Goal: Task Accomplishment & Management: Complete application form

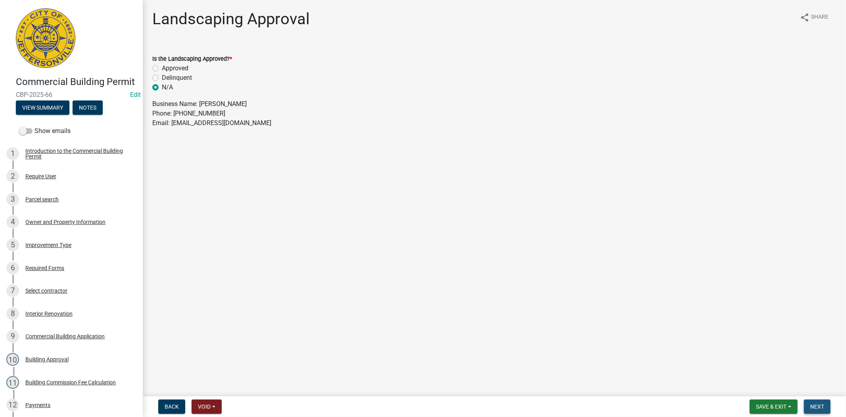
click at [820, 405] on span "Next" at bounding box center [817, 406] width 14 height 6
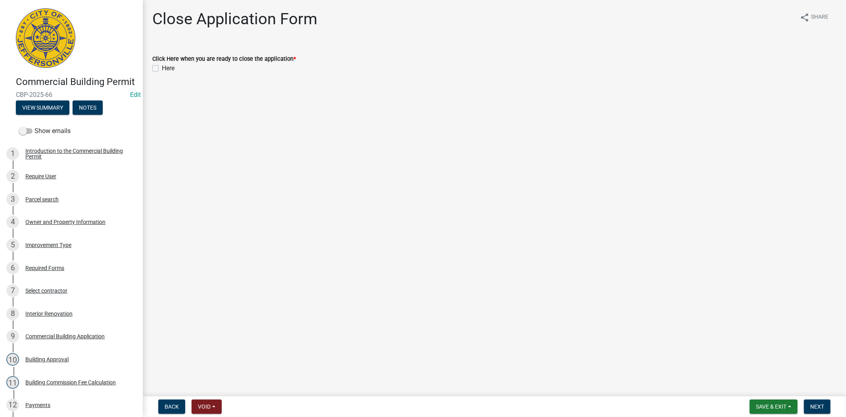
click at [162, 67] on label "Here" at bounding box center [168, 68] width 13 height 10
click at [162, 67] on input "Here" at bounding box center [164, 65] width 5 height 5
checkbox input "true"
click at [818, 404] on span "Next" at bounding box center [817, 406] width 14 height 6
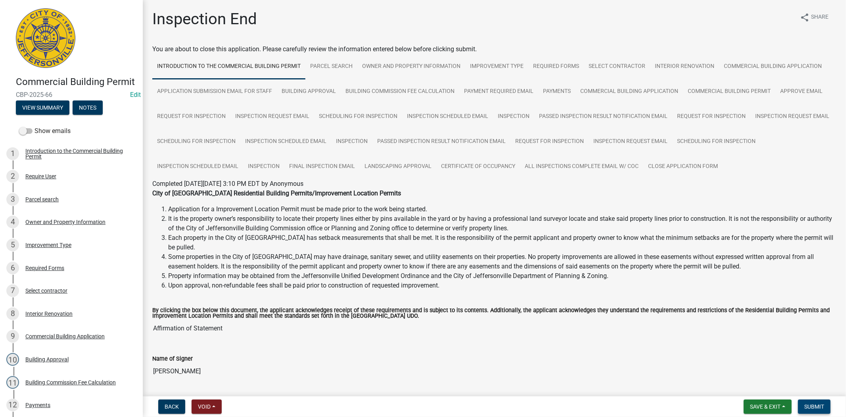
click at [818, 404] on span "Submit" at bounding box center [814, 406] width 20 height 6
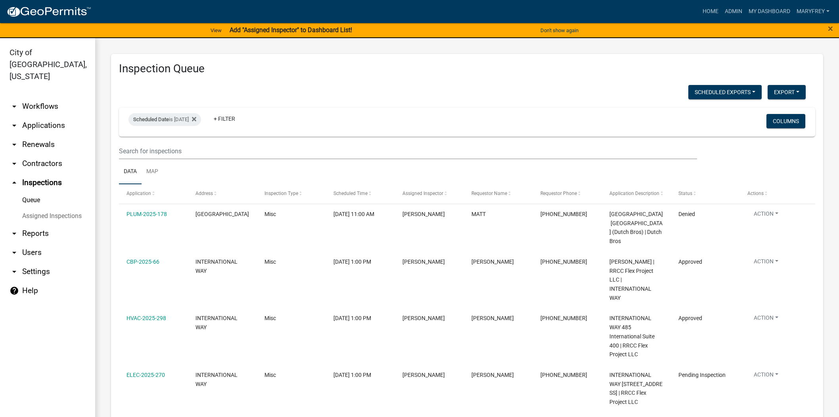
select select "3: 100"
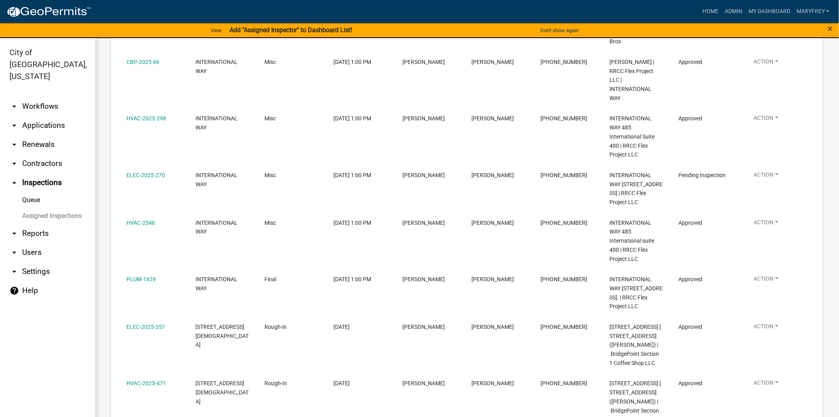
click at [36, 173] on link "arrow_drop_up Inspections" at bounding box center [47, 182] width 95 height 19
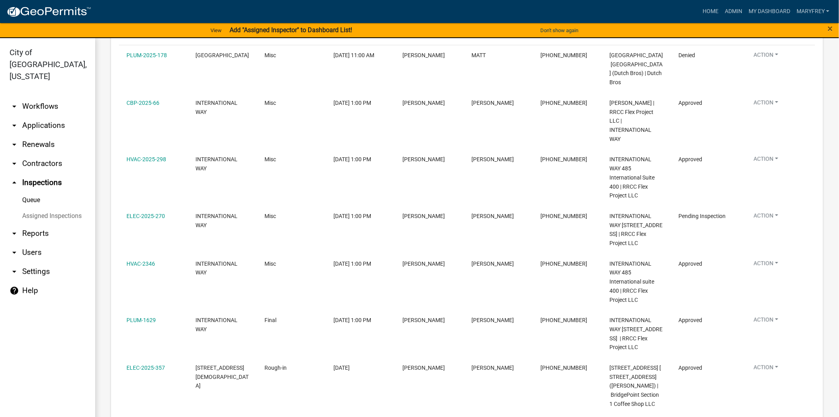
scroll to position [160, 0]
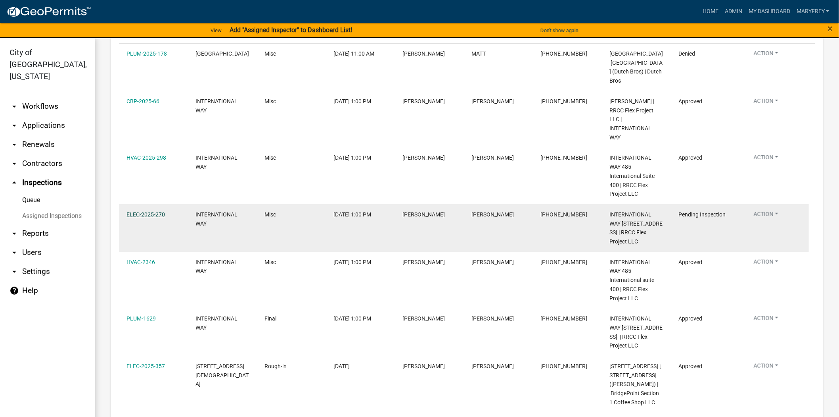
click at [147, 213] on link "ELEC-2025-270" at bounding box center [146, 214] width 38 height 6
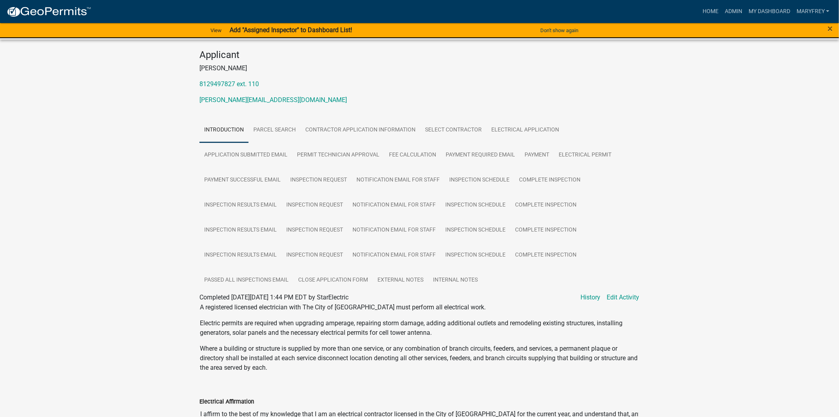
scroll to position [118, 0]
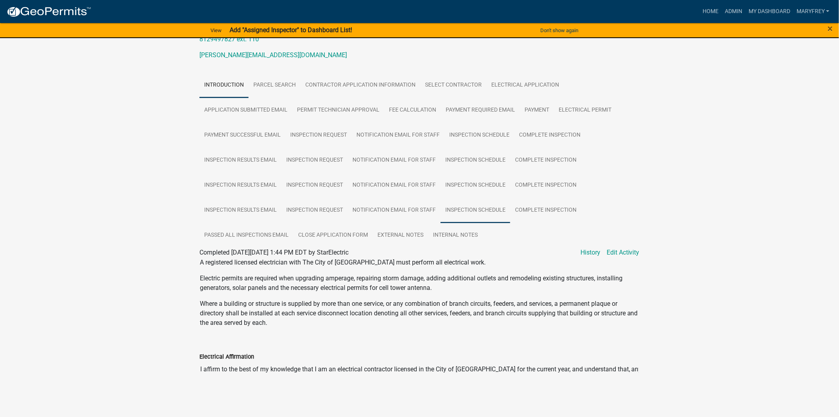
click at [469, 211] on link "Inspection Schedule" at bounding box center [476, 210] width 70 height 25
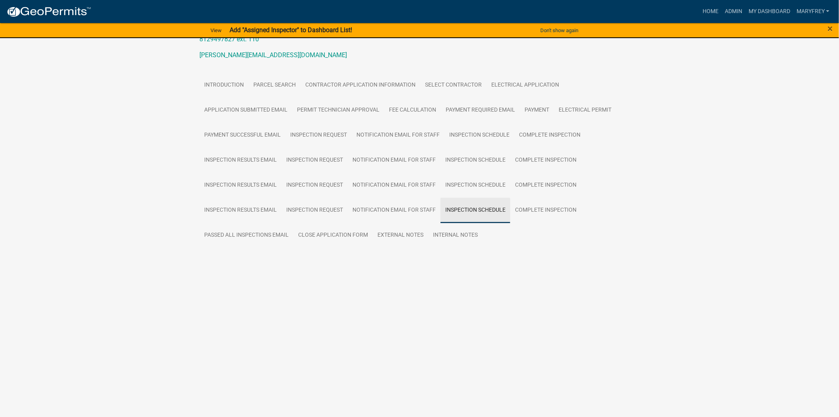
scroll to position [77, 0]
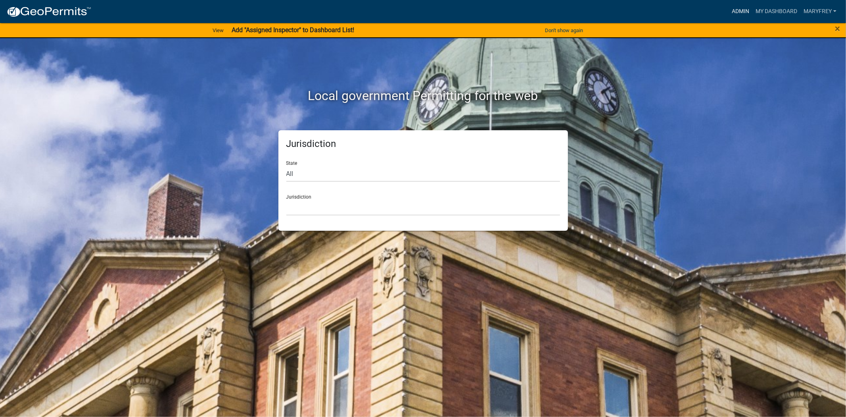
click at [742, 6] on link "Admin" at bounding box center [741, 11] width 24 height 15
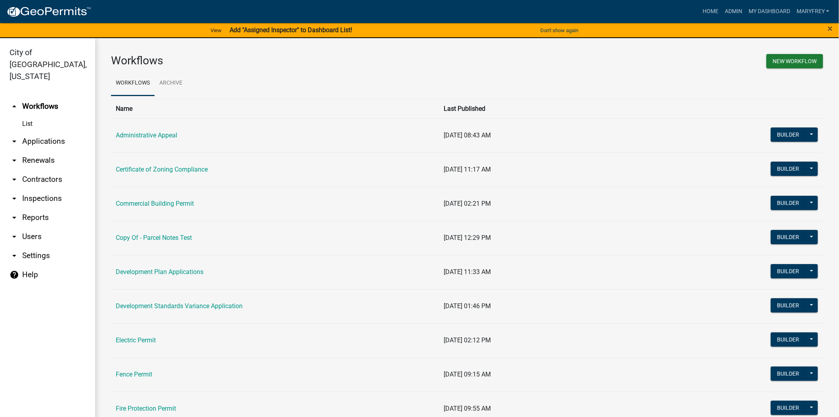
click at [40, 189] on link "arrow_drop_down Inspections" at bounding box center [47, 198] width 95 height 19
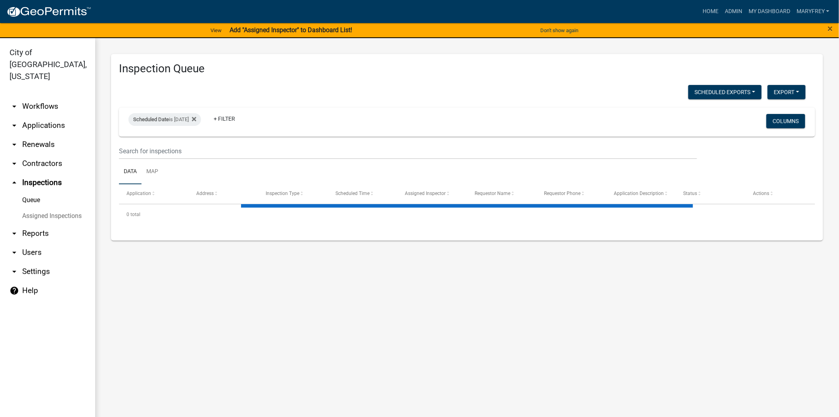
select select "3: 100"
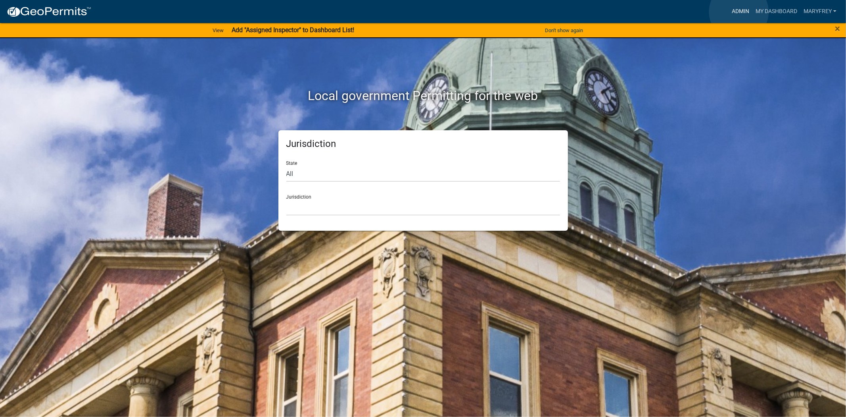
click at [739, 12] on link "Admin" at bounding box center [741, 11] width 24 height 15
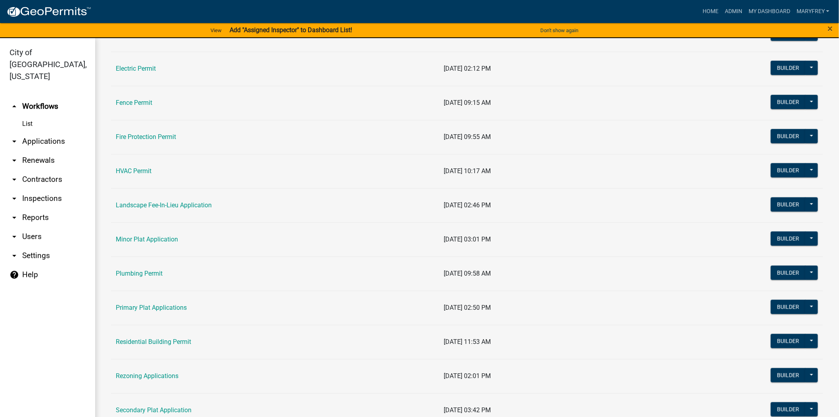
scroll to position [280, 0]
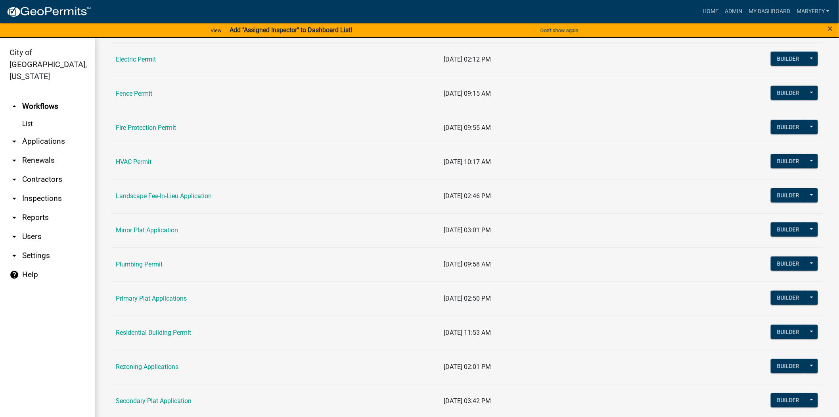
click at [50, 189] on link "arrow_drop_down Inspections" at bounding box center [47, 198] width 95 height 19
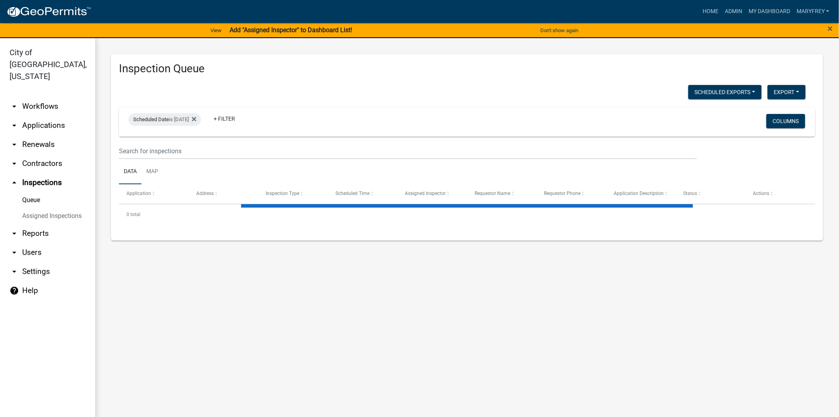
select select "3: 100"
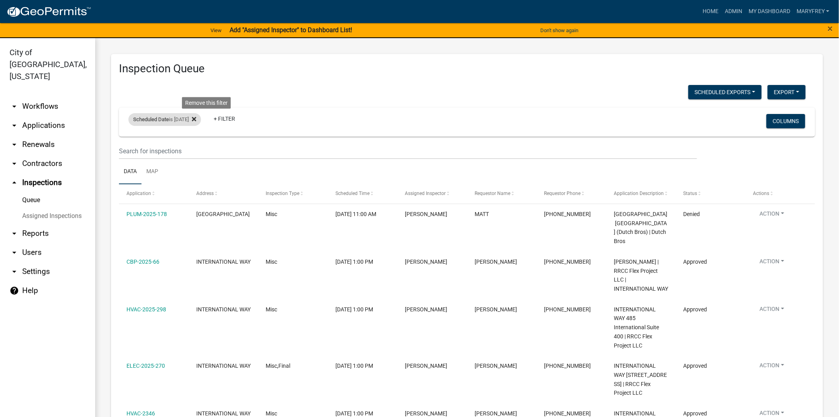
click at [196, 120] on icon at bounding box center [194, 119] width 4 height 6
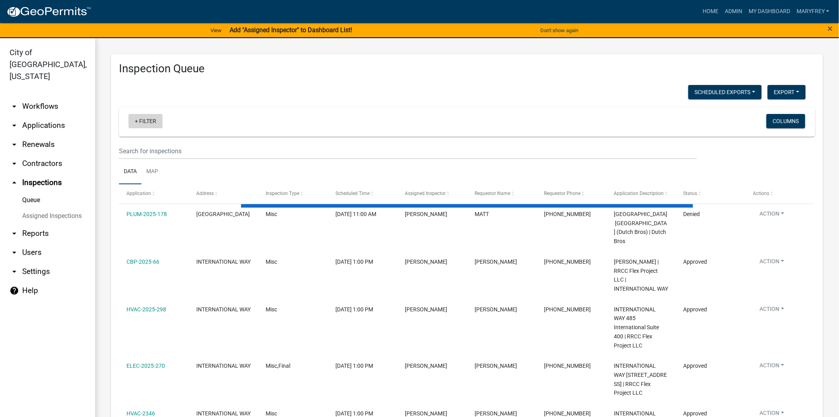
click at [136, 120] on link "+ Filter" at bounding box center [146, 121] width 34 height 14
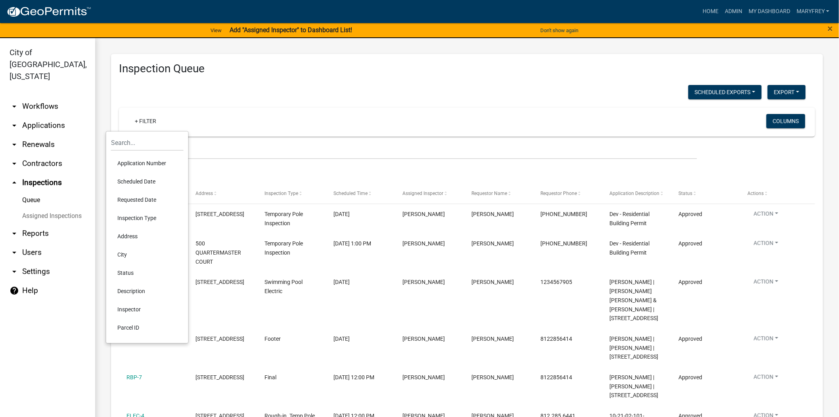
click at [138, 181] on li "Scheduled Date" at bounding box center [147, 181] width 73 height 18
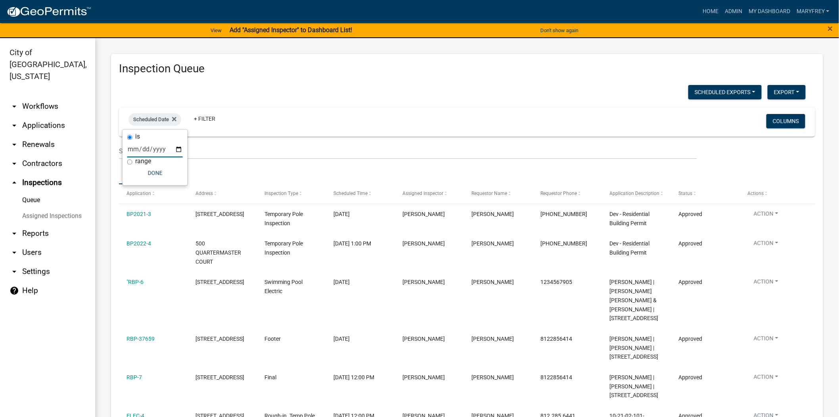
click at [179, 150] on input "date" at bounding box center [155, 149] width 56 height 16
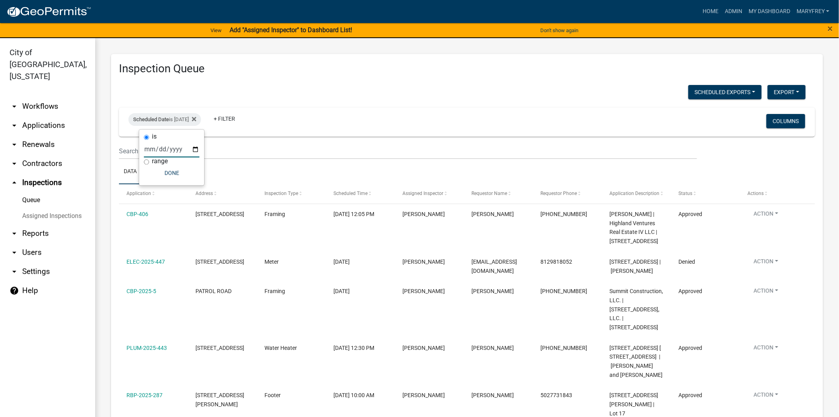
click at [197, 147] on input "2025-08-18" at bounding box center [172, 149] width 56 height 16
type input "2025-08-19"
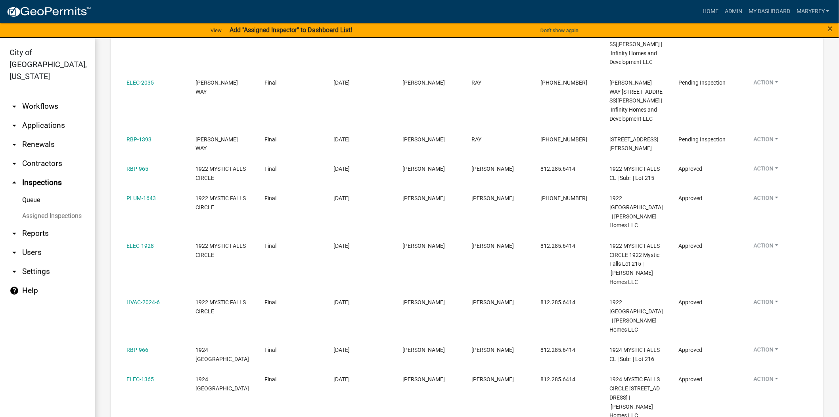
scroll to position [737, 0]
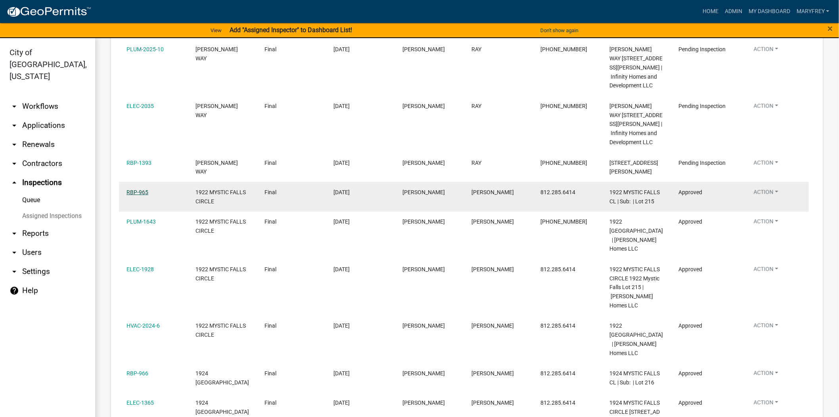
click at [137, 195] on link "RBP-965" at bounding box center [138, 192] width 22 height 6
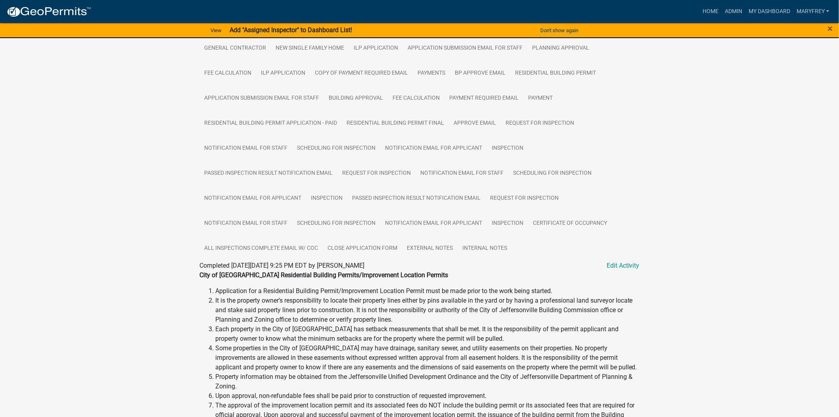
scroll to position [181, 0]
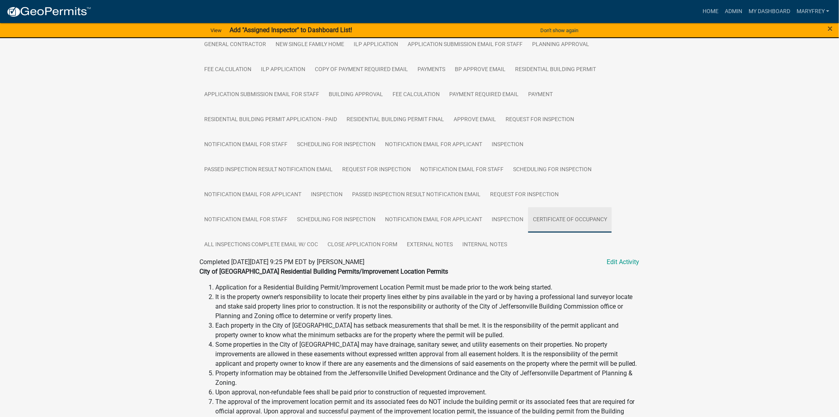
click at [576, 221] on link "Certificate of Occupancy" at bounding box center [570, 219] width 84 height 25
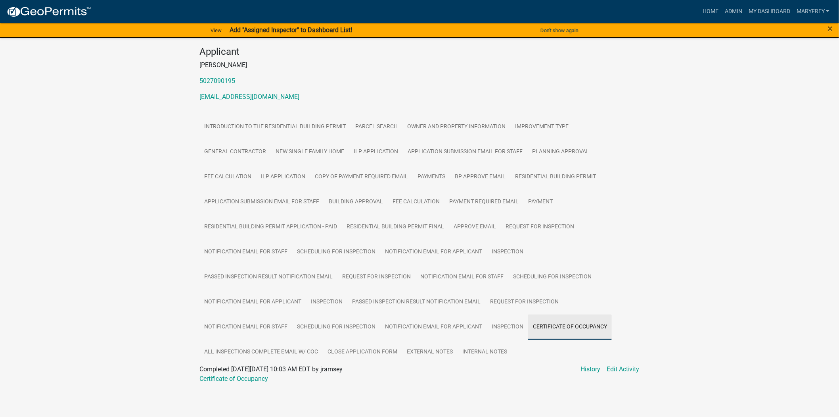
scroll to position [75, 0]
click at [251, 378] on link "Certificate of Occupancy" at bounding box center [234, 378] width 69 height 8
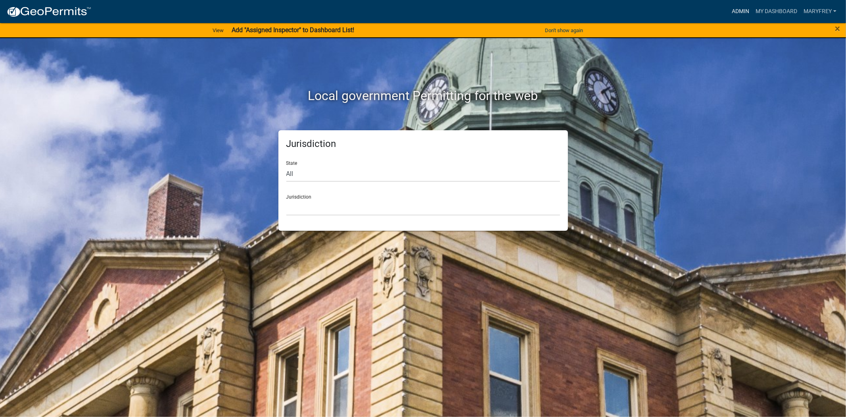
click at [735, 8] on link "Admin" at bounding box center [741, 11] width 24 height 15
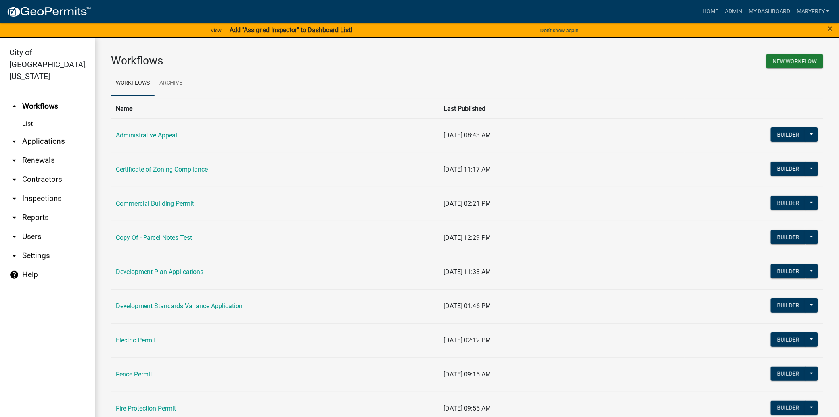
click at [57, 189] on link "arrow_drop_down Inspections" at bounding box center [47, 198] width 95 height 19
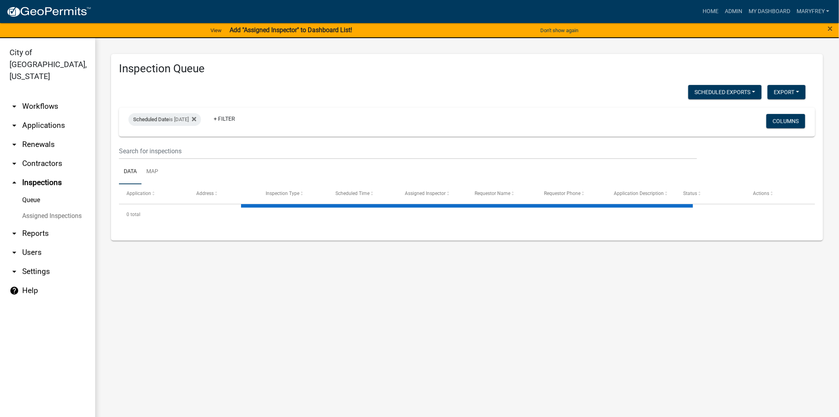
select select "3: 100"
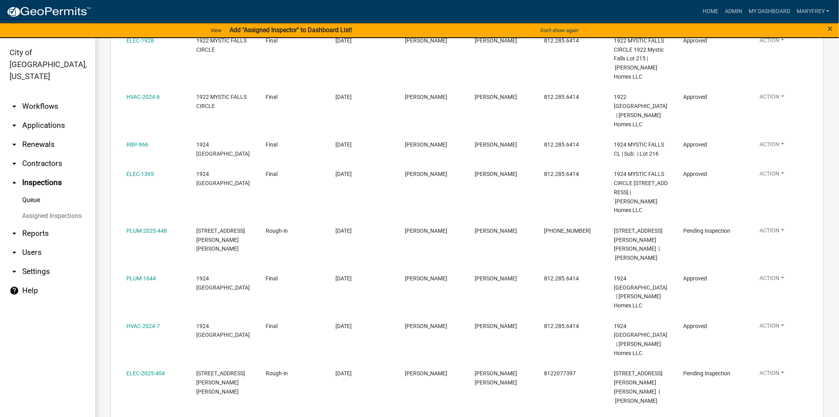
scroll to position [985, 0]
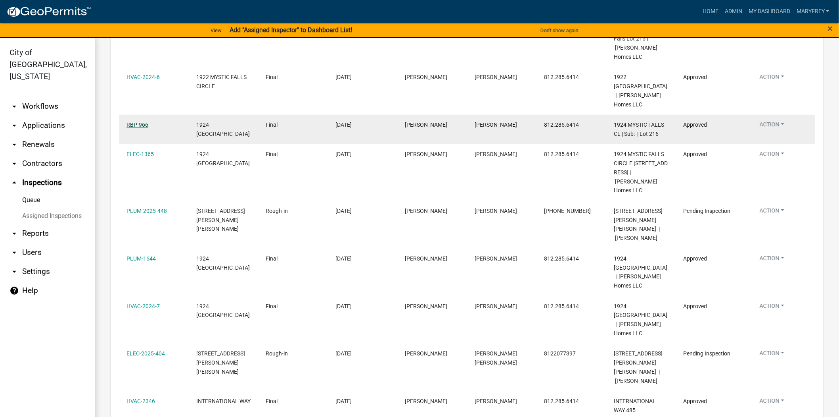
click at [139, 128] on link "RBP-966" at bounding box center [138, 124] width 22 height 6
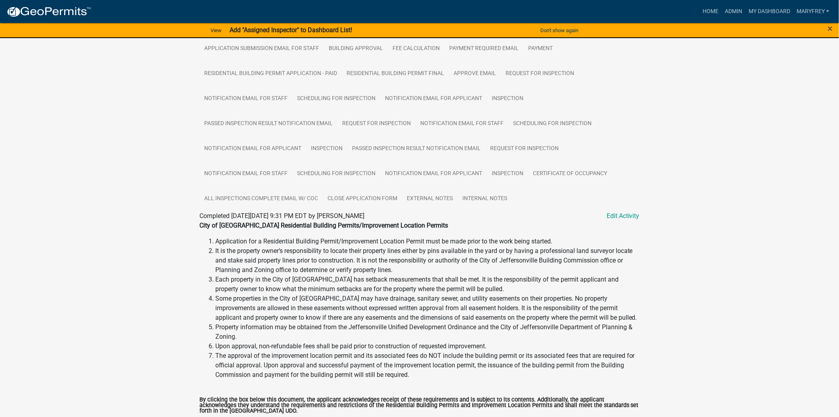
scroll to position [236, 0]
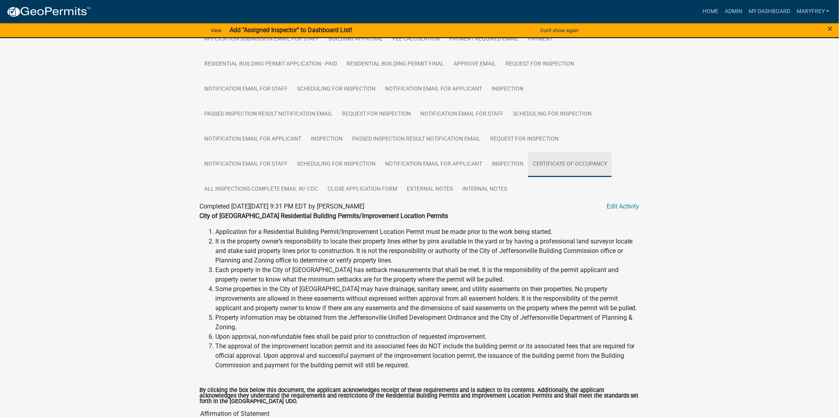
click at [566, 167] on link "Certificate of Occupancy" at bounding box center [570, 164] width 84 height 25
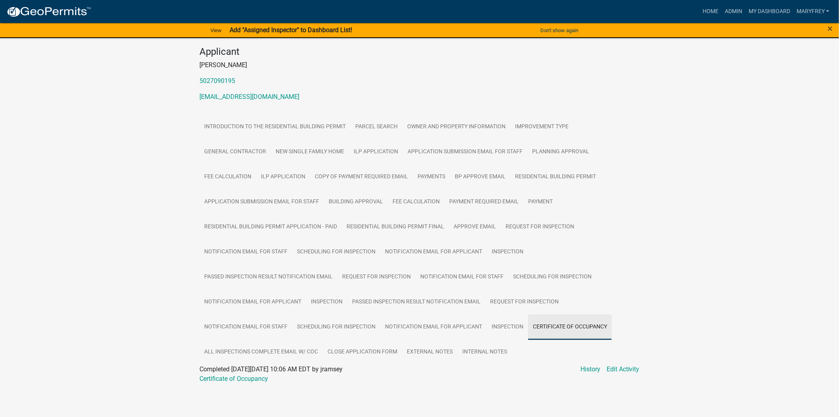
scroll to position [75, 0]
click at [242, 378] on link "Certificate of Occupancy" at bounding box center [234, 378] width 69 height 8
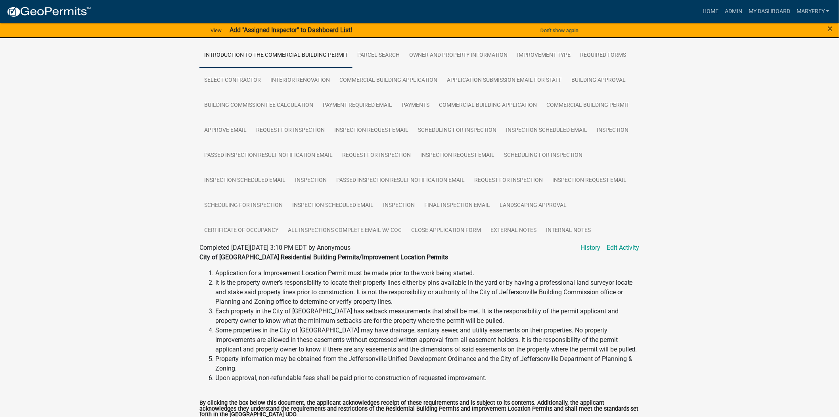
scroll to position [153, 0]
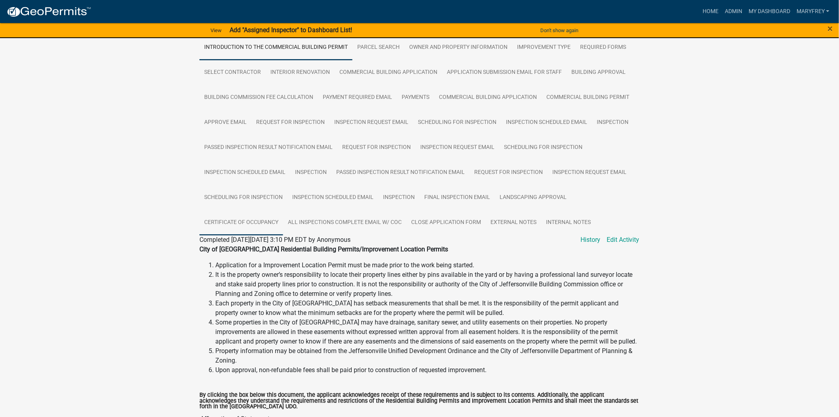
click at [251, 228] on link "Certificate of Occupancy" at bounding box center [242, 222] width 84 height 25
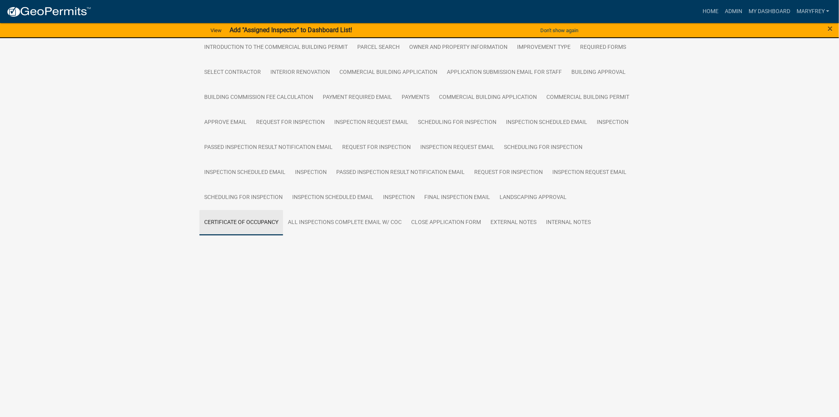
scroll to position [25, 0]
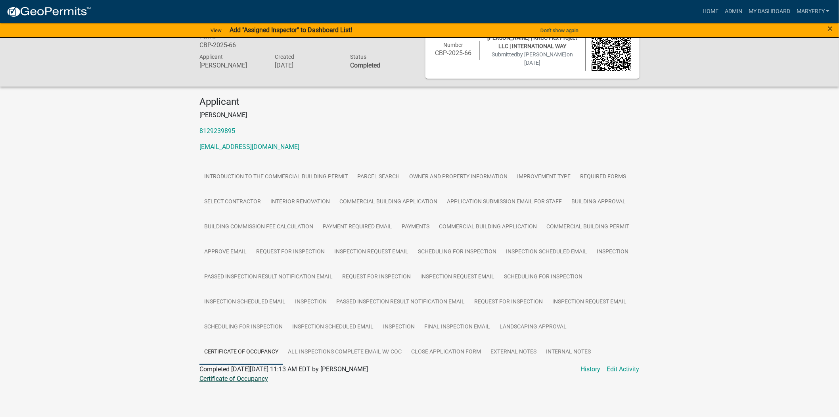
click at [239, 378] on link "Certificate of Occupancy" at bounding box center [234, 378] width 69 height 8
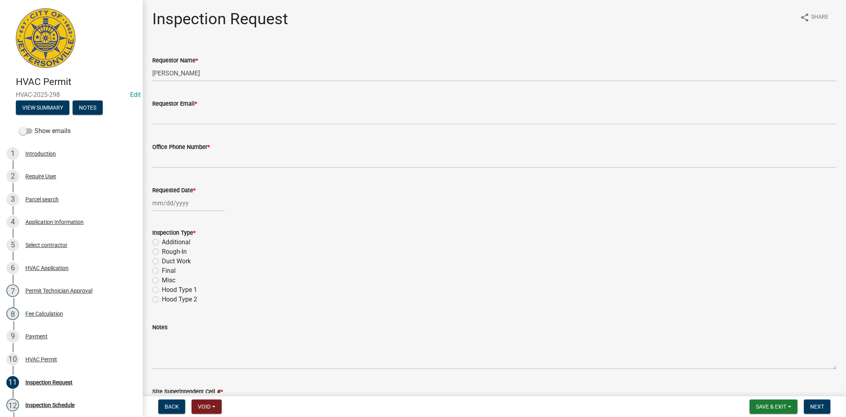
click at [162, 270] on label "Final" at bounding box center [169, 271] width 14 height 10
click at [162, 270] on input "Final" at bounding box center [164, 268] width 5 height 5
radio input "true"
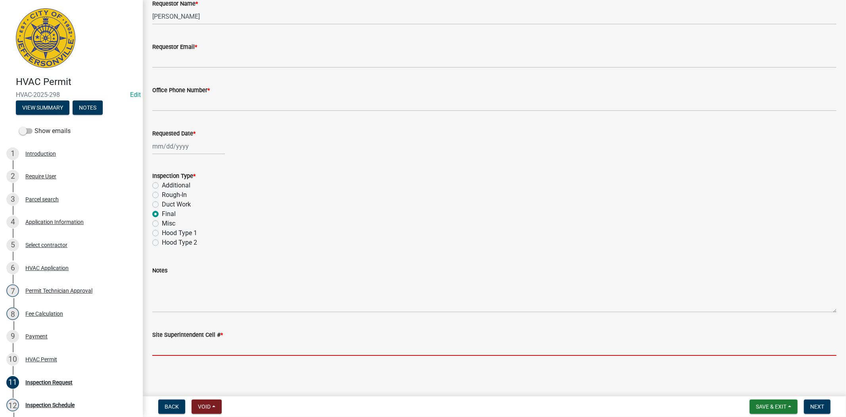
click at [180, 349] on input "Site Superintendent Cell # *" at bounding box center [494, 347] width 684 height 16
type input "812.285.6414"
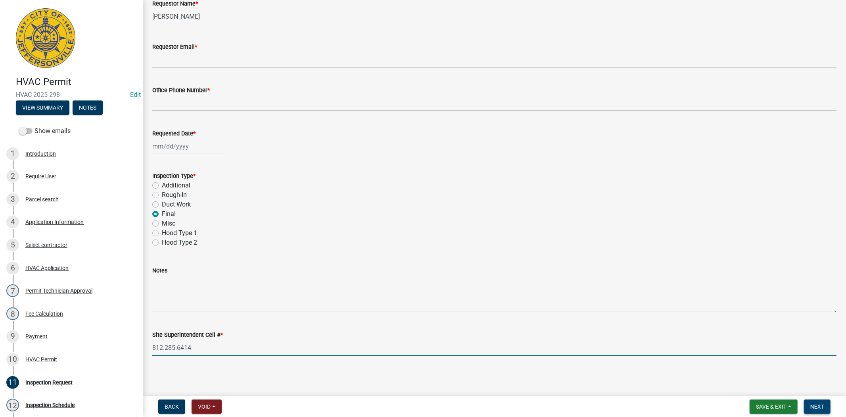
click at [824, 408] on span "Next" at bounding box center [817, 406] width 14 height 6
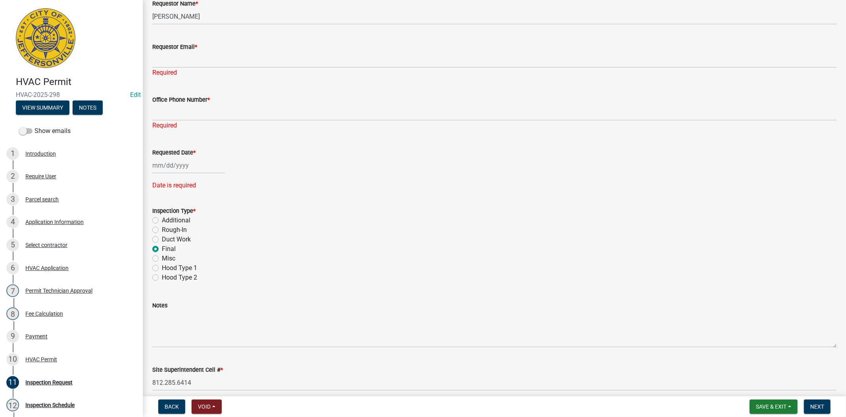
click at [198, 68] on div "Required" at bounding box center [494, 73] width 684 height 10
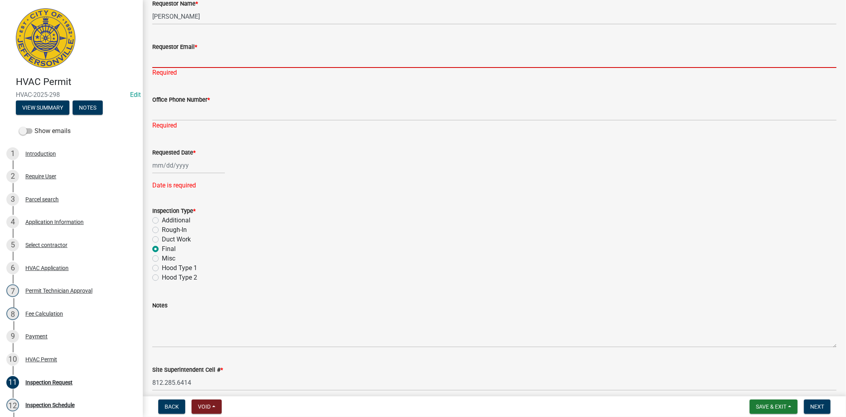
click at [191, 60] on input "Requestor Email *" at bounding box center [494, 60] width 684 height 16
type input "[EMAIL_ADDRESS][DOMAIN_NAME]"
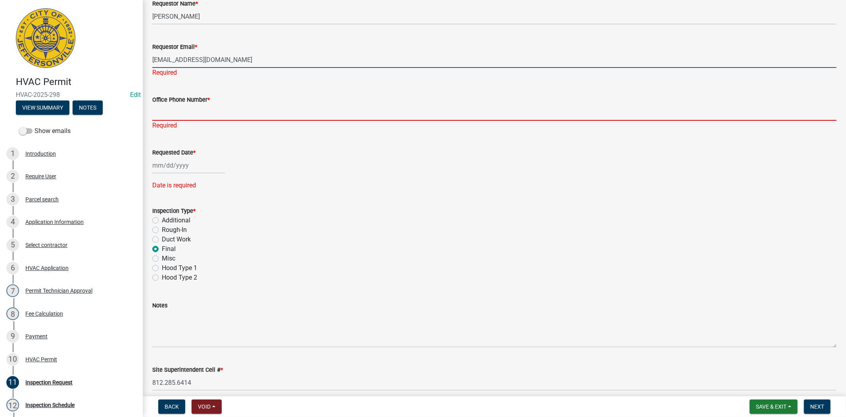
click at [197, 112] on div "Office Phone Number * Required" at bounding box center [494, 107] width 684 height 46
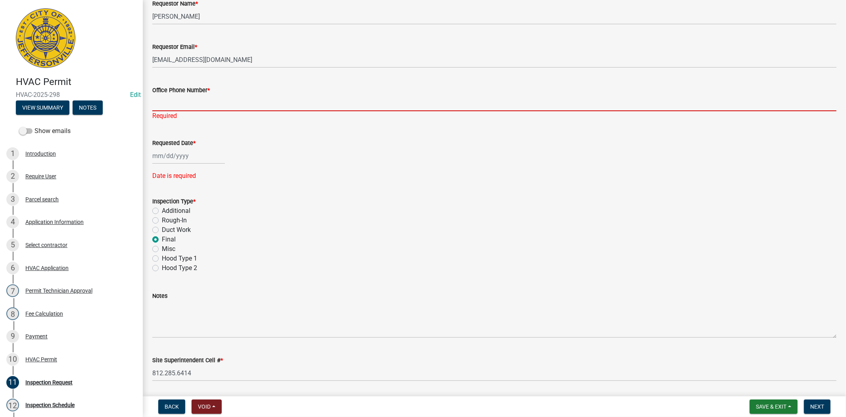
type input "812.285.6414"
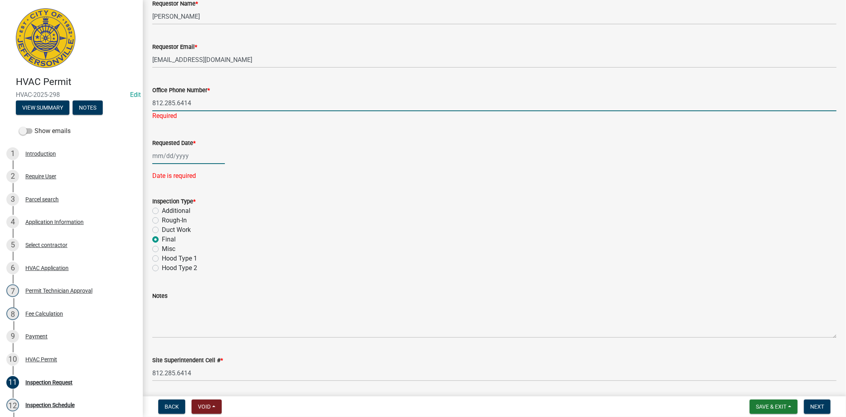
click at [200, 153] on div at bounding box center [188, 156] width 73 height 16
select select "8"
select select "2025"
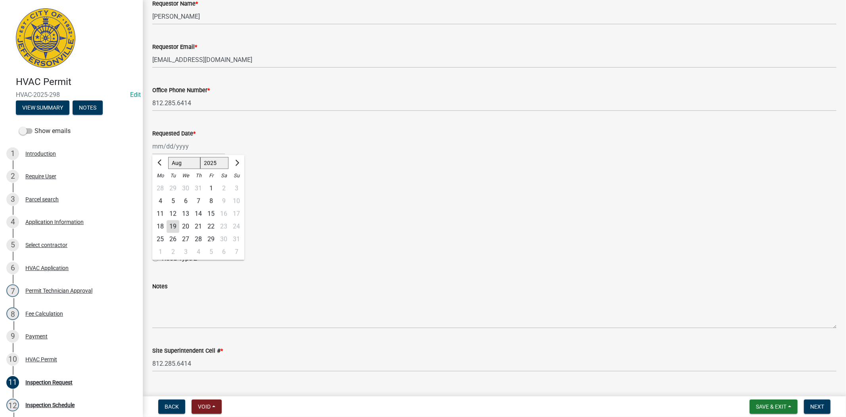
click at [173, 225] on div "19" at bounding box center [173, 226] width 13 height 13
type input "[DATE]"
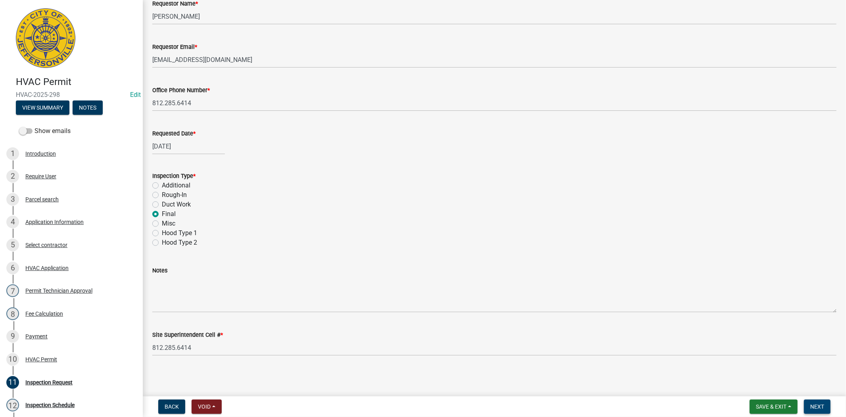
click at [819, 404] on span "Next" at bounding box center [817, 406] width 14 height 6
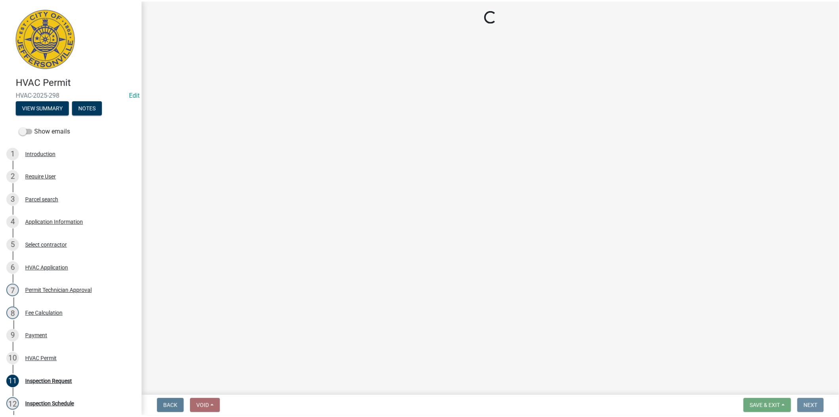
scroll to position [0, 0]
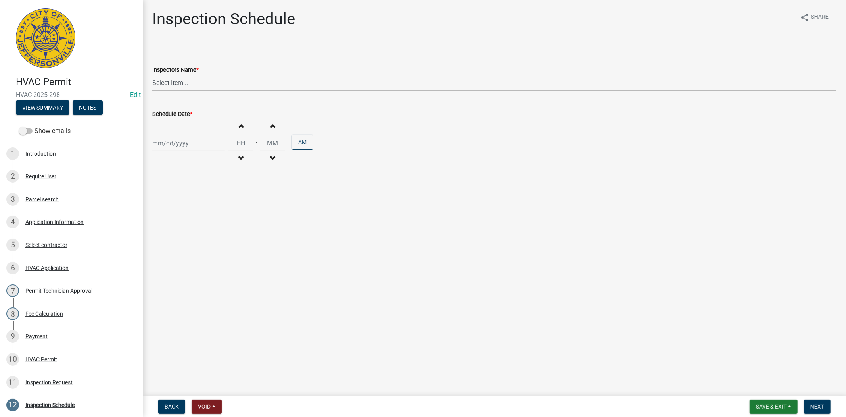
click at [188, 84] on select "Select Item... [PERSON_NAME] ([PERSON_NAME]) [PERSON_NAME] ([PERSON_NAME]) mkru…" at bounding box center [494, 83] width 684 height 16
select select "7b0b9f25-f402-4148-9522-9b9b34b3e885"
click at [152, 75] on select "Select Item... [PERSON_NAME] ([PERSON_NAME]) [PERSON_NAME] ([PERSON_NAME]) mkru…" at bounding box center [494, 83] width 684 height 16
select select "8"
select select "2025"
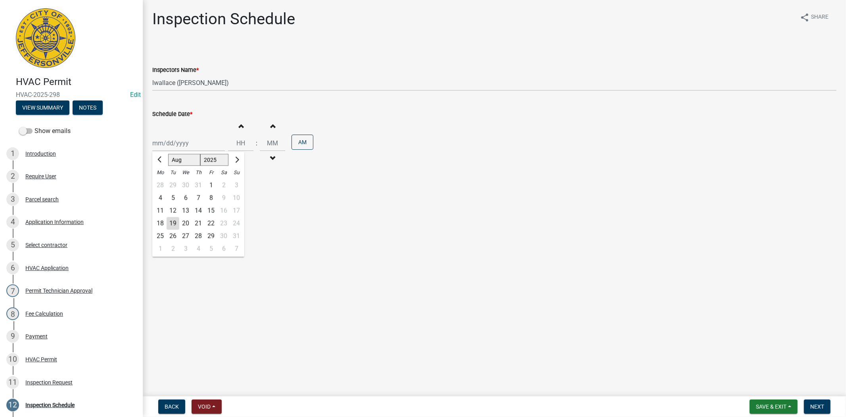
click at [198, 143] on div "Jan Feb Mar Apr May Jun Jul Aug Sep Oct Nov Dec 1525 1526 1527 1528 1529 1530 1…" at bounding box center [188, 143] width 73 height 16
click at [169, 223] on div "19" at bounding box center [173, 223] width 13 height 13
type input "[DATE]"
click at [818, 407] on span "Next" at bounding box center [817, 406] width 14 height 6
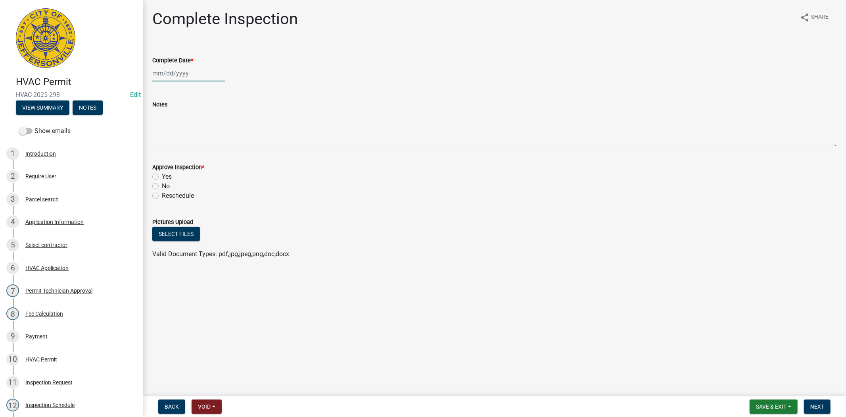
click at [201, 76] on div at bounding box center [188, 73] width 73 height 16
select select "8"
select select "2025"
click at [172, 153] on div "19" at bounding box center [173, 153] width 13 height 13
type input "[DATE]"
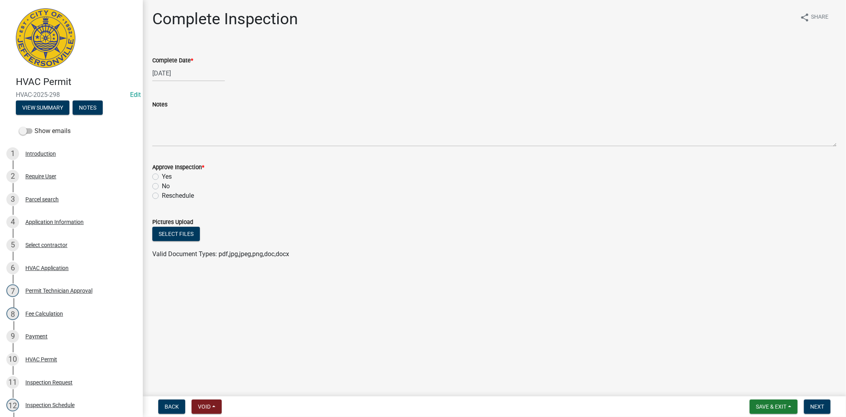
click at [162, 176] on label "Yes" at bounding box center [167, 177] width 10 height 10
click at [162, 176] on input "Yes" at bounding box center [164, 174] width 5 height 5
radio input "true"
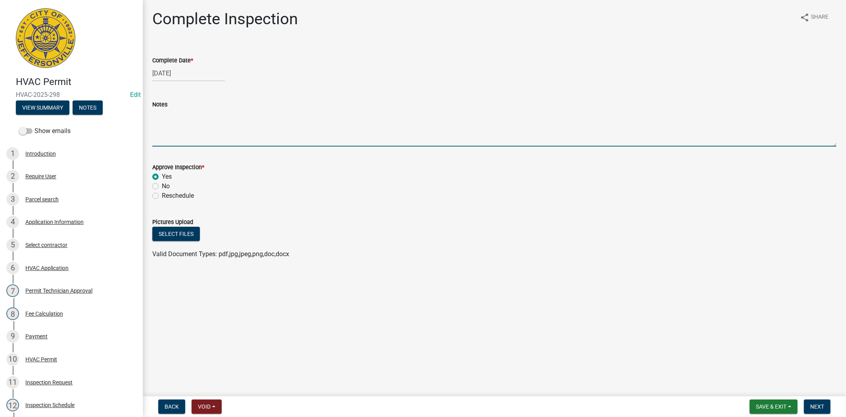
click at [156, 137] on textarea "Notes" at bounding box center [494, 127] width 684 height 37
type textarea "lw"
click at [820, 403] on span "Next" at bounding box center [817, 406] width 14 height 6
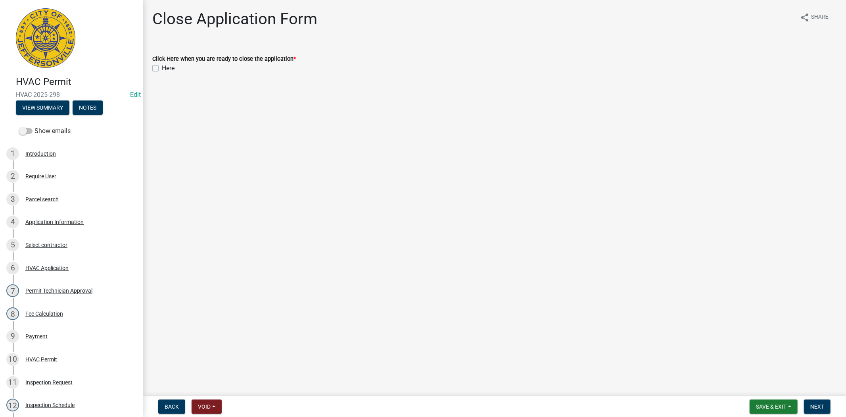
click at [153, 64] on div "Here" at bounding box center [494, 68] width 684 height 10
click at [159, 68] on div "Here" at bounding box center [494, 68] width 684 height 10
click at [162, 68] on label "Here" at bounding box center [168, 68] width 13 height 10
click at [162, 68] on input "Here" at bounding box center [164, 65] width 5 height 5
checkbox input "true"
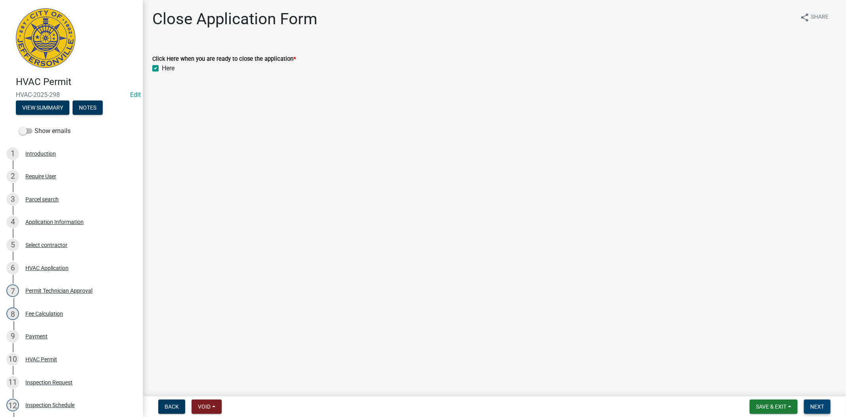
click at [822, 403] on span "Next" at bounding box center [817, 406] width 14 height 6
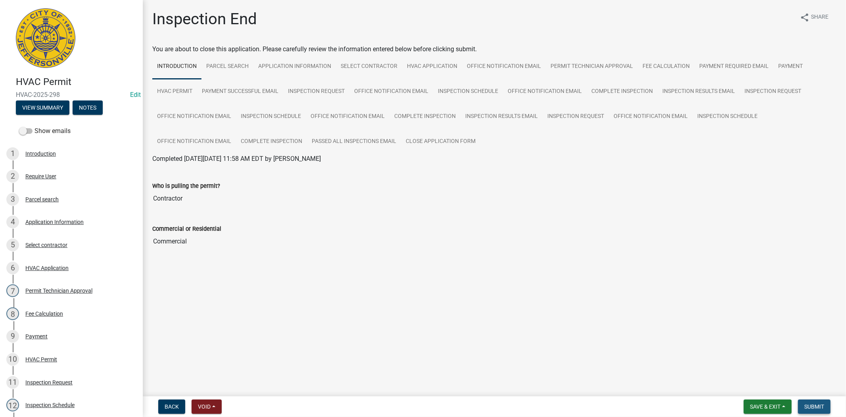
click at [818, 405] on span "Submit" at bounding box center [814, 406] width 20 height 6
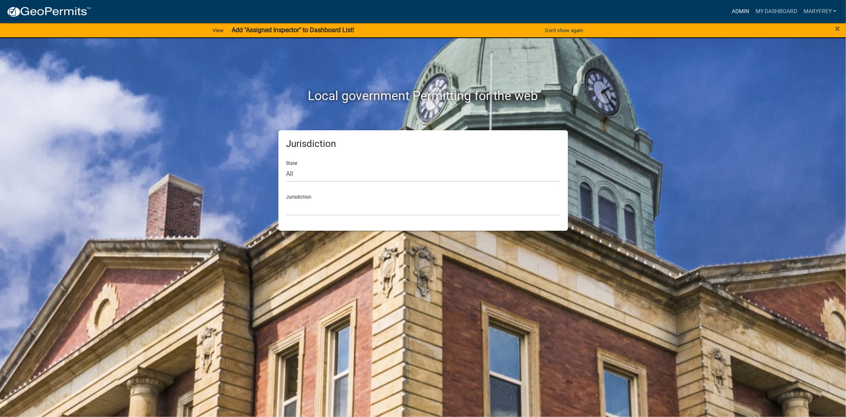
click at [741, 10] on link "Admin" at bounding box center [741, 11] width 24 height 15
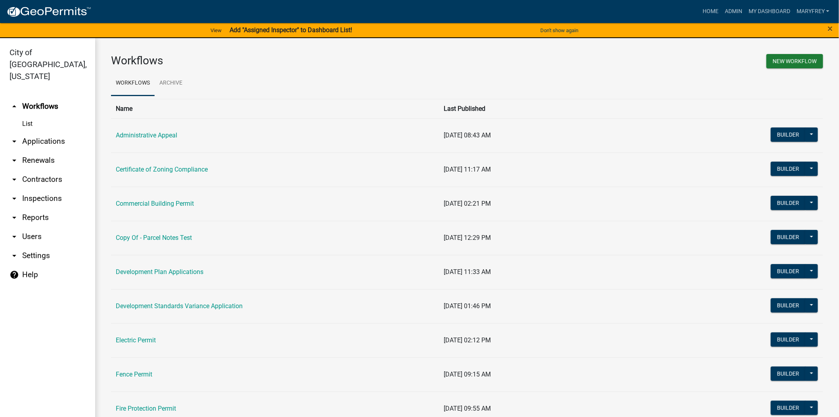
click at [36, 189] on link "arrow_drop_down Inspections" at bounding box center [47, 198] width 95 height 19
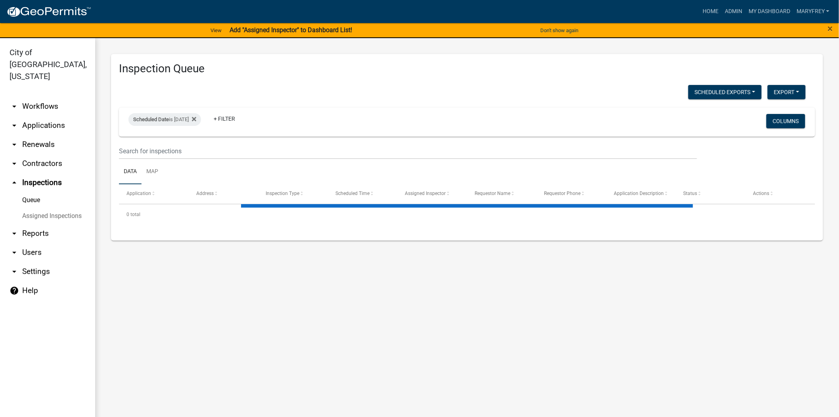
select select "3: 100"
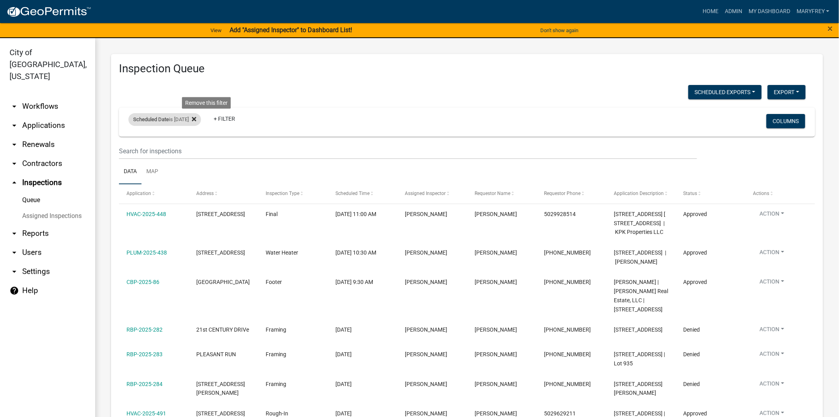
click at [196, 117] on icon at bounding box center [194, 119] width 4 height 4
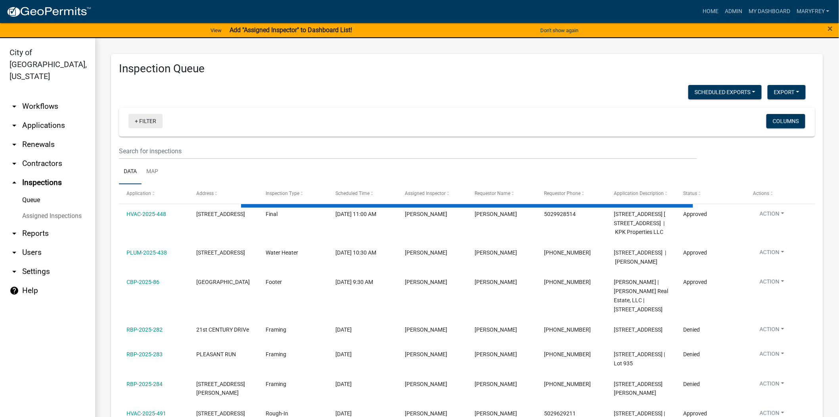
click at [135, 121] on link "+ Filter" at bounding box center [146, 121] width 34 height 14
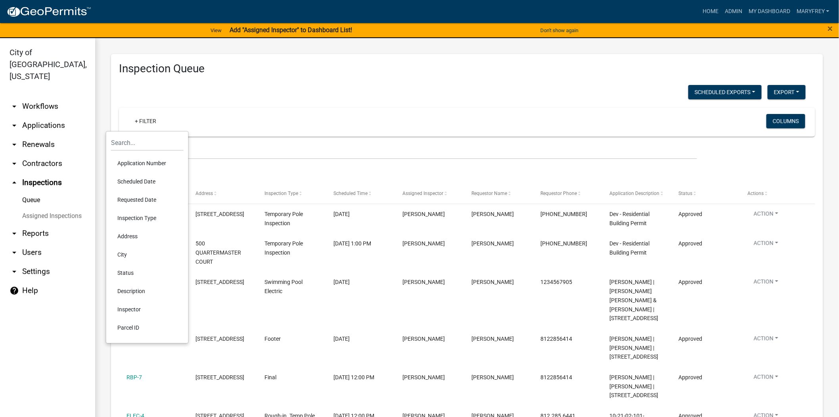
click at [145, 182] on li "Scheduled Date" at bounding box center [147, 181] width 73 height 18
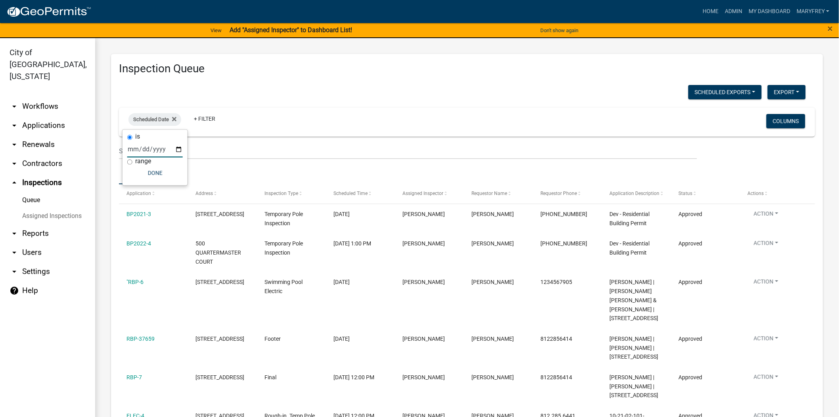
click at [179, 148] on input "date" at bounding box center [155, 149] width 56 height 16
type input "2025-08-15"
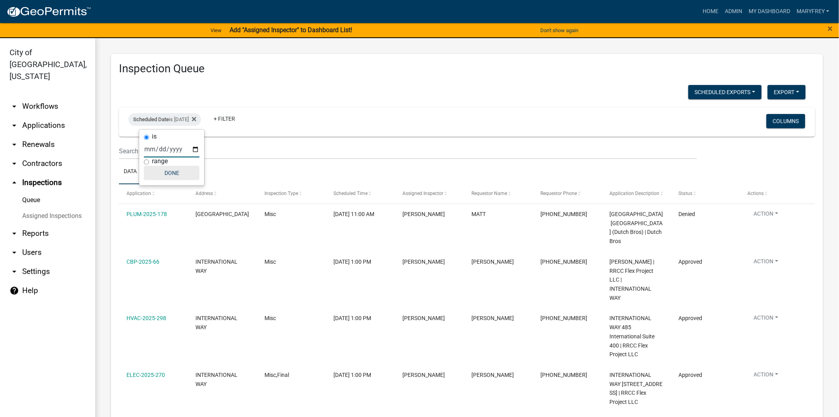
click at [170, 175] on button "Done" at bounding box center [172, 173] width 56 height 14
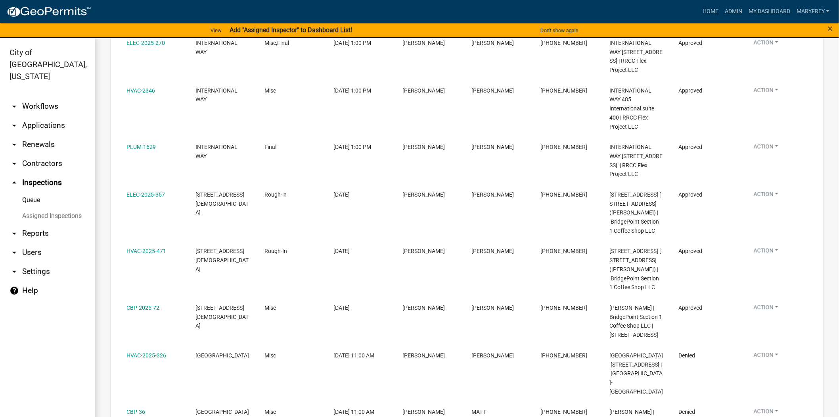
scroll to position [333, 0]
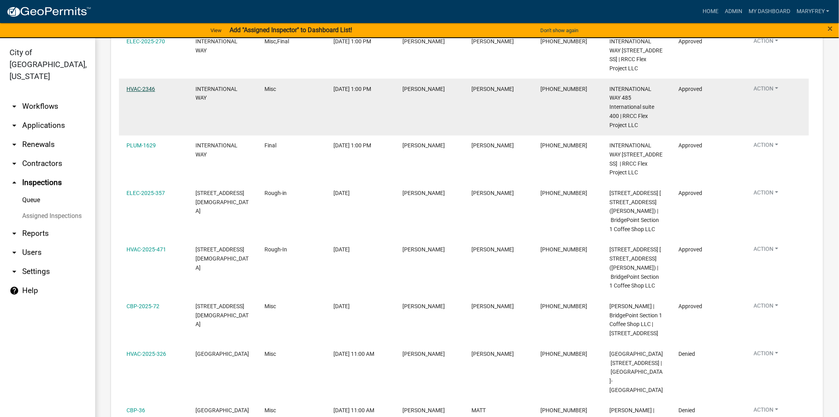
click at [140, 92] on link "HVAC-2346" at bounding box center [141, 89] width 29 height 6
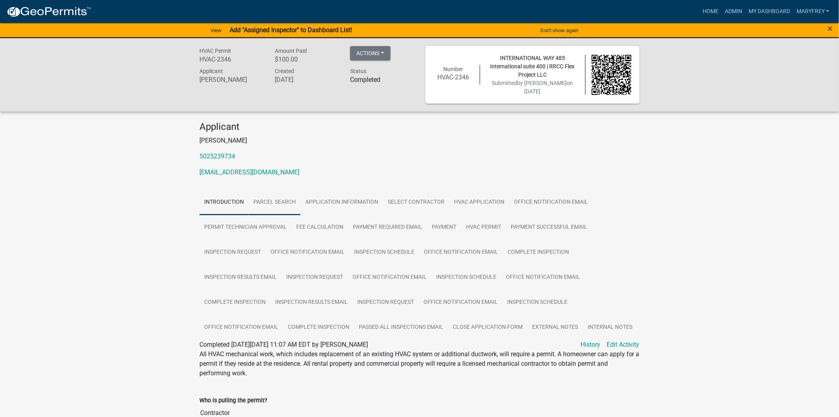
click at [286, 200] on link "Parcel search" at bounding box center [275, 202] width 52 height 25
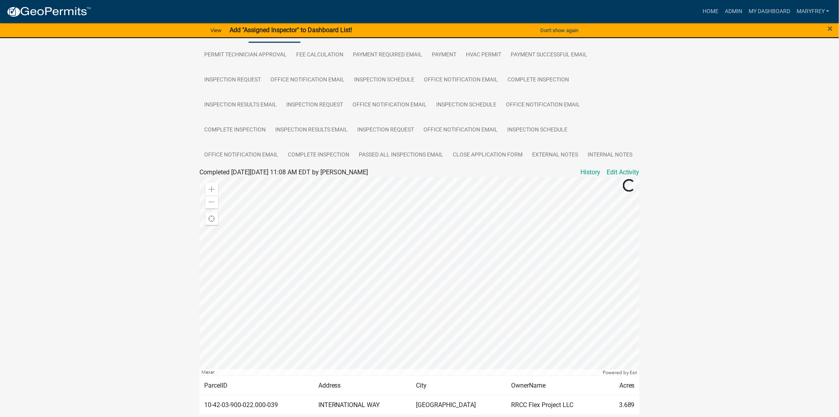
scroll to position [209, 0]
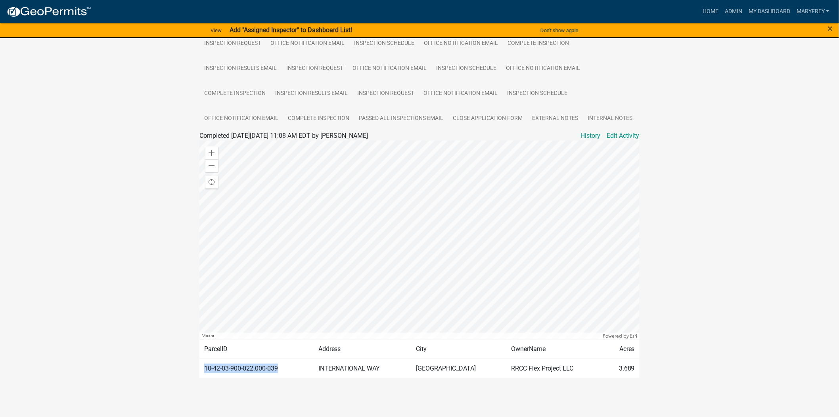
drag, startPoint x: 292, startPoint y: 367, endPoint x: 213, endPoint y: 373, distance: 78.7
click at [204, 370] on td "10-42-03-900-022.000-039" at bounding box center [257, 367] width 114 height 19
copy td "10-42-03-900-022.000-039"
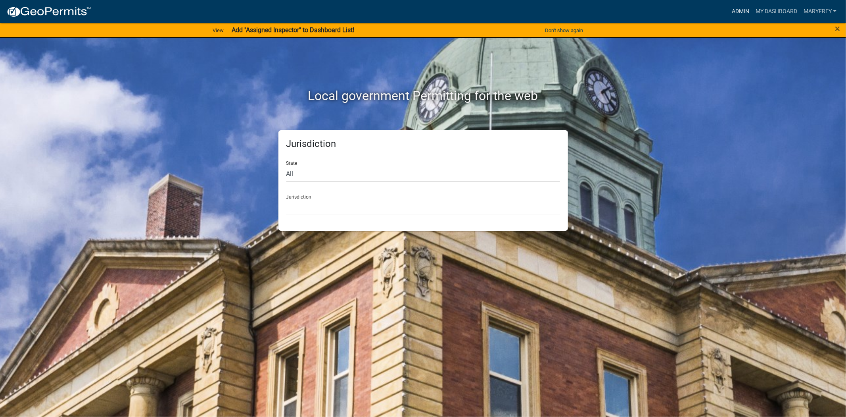
click at [736, 8] on link "Admin" at bounding box center [741, 11] width 24 height 15
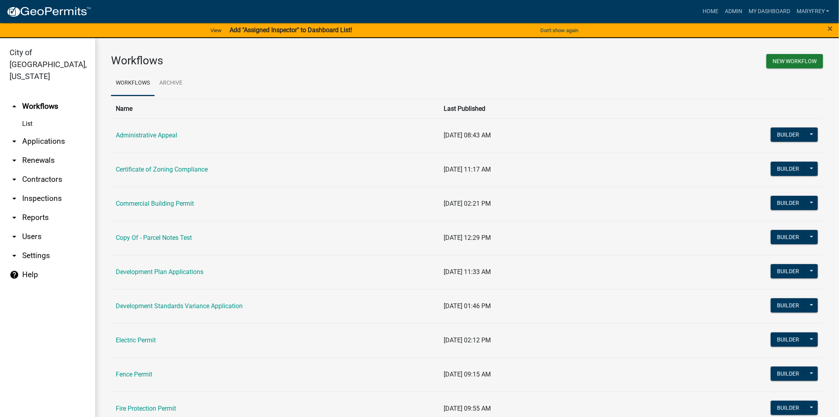
click at [38, 132] on link "arrow_drop_down Applications" at bounding box center [47, 141] width 95 height 19
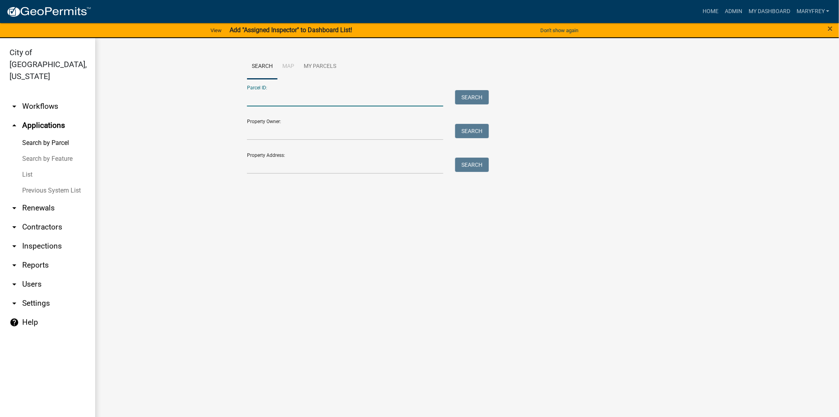
paste input "10-42-03-900-022.000-039"
type input "10-42-03-900-022.000-039"
click at [468, 97] on button "Search" at bounding box center [472, 97] width 34 height 14
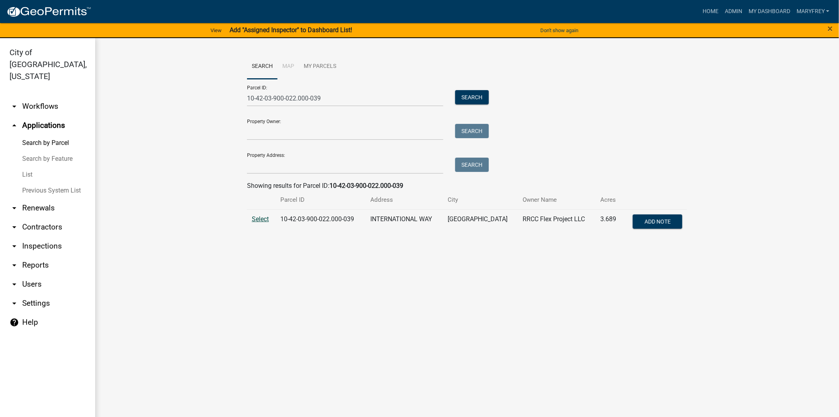
click at [257, 221] on span "Select" at bounding box center [260, 219] width 17 height 8
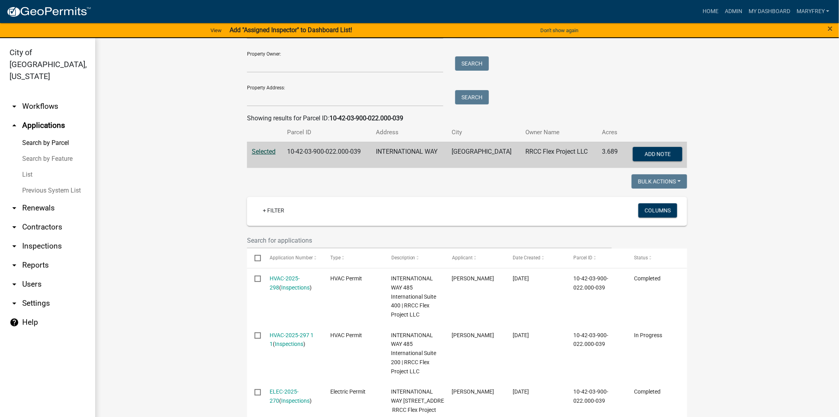
scroll to position [34, 0]
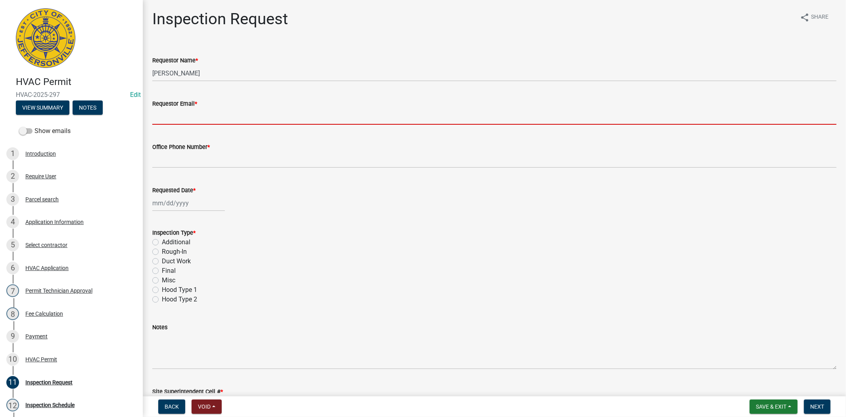
click at [195, 113] on input "Requestor Email *" at bounding box center [494, 116] width 684 height 16
type input "mfrey@cityofjeff.net"
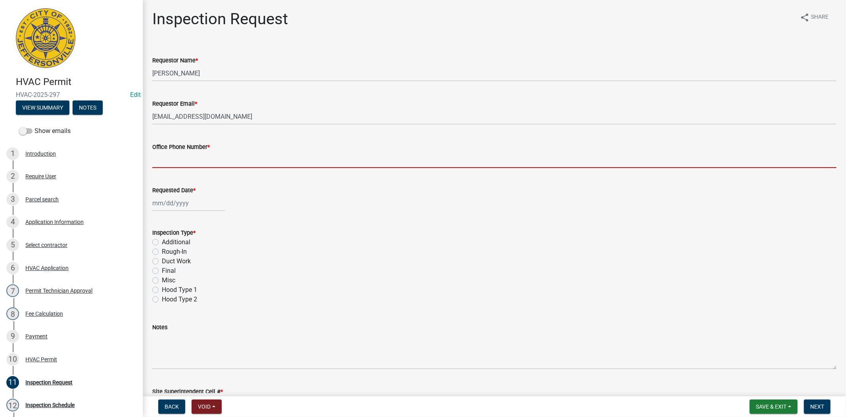
drag, startPoint x: 192, startPoint y: 160, endPoint x: 205, endPoint y: 167, distance: 14.6
click at [192, 160] on input "Office Phone Number *" at bounding box center [494, 160] width 684 height 16
type input "812.285.6414"
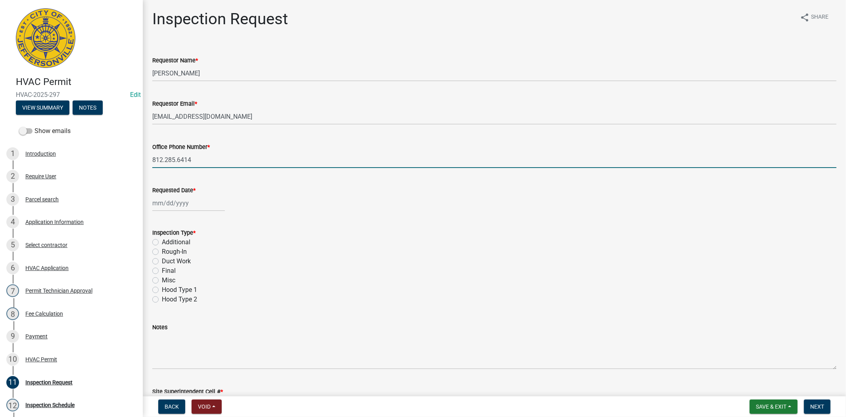
click at [162, 271] on label "Final" at bounding box center [169, 271] width 14 height 10
click at [162, 271] on input "Final" at bounding box center [164, 268] width 5 height 5
radio input "true"
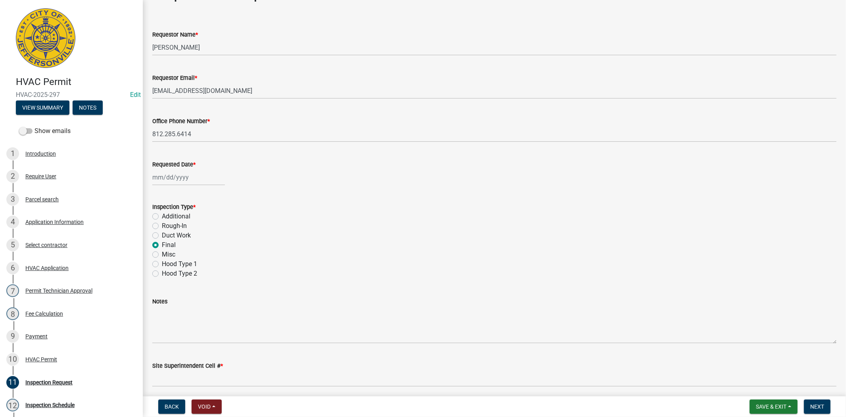
scroll to position [57, 0]
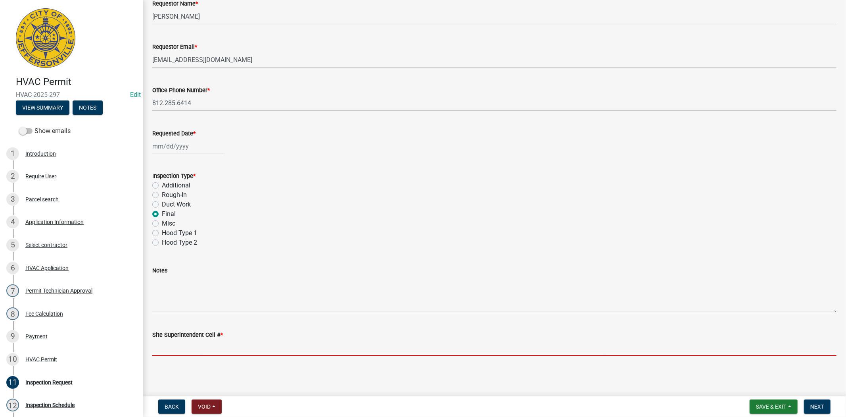
click at [195, 352] on input "Site Superintendent Cell # *" at bounding box center [494, 347] width 684 height 16
type input "812.285.6414"
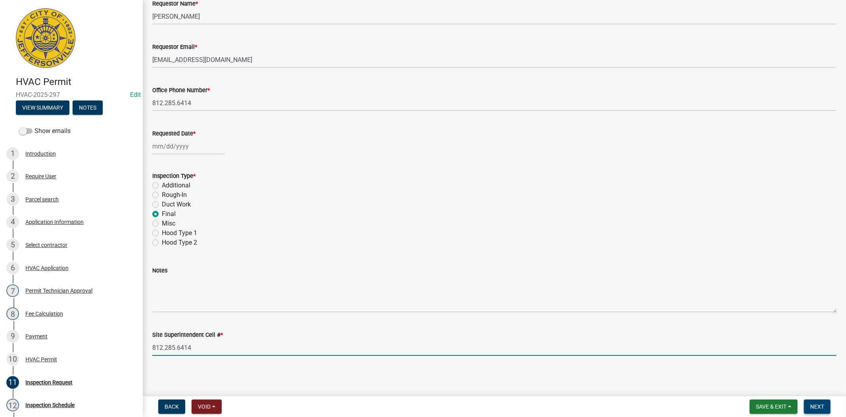
click at [827, 407] on button "Next" at bounding box center [817, 406] width 27 height 14
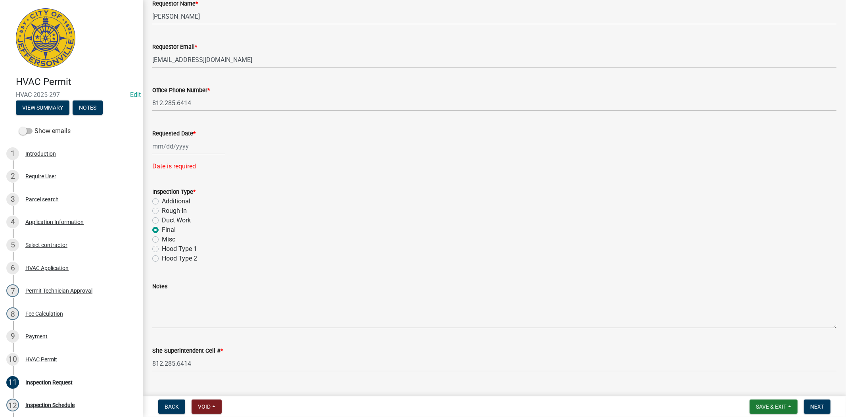
select select "8"
select select "2025"
click at [195, 154] on div "Jan Feb Mar Apr May Jun Jul Aug Sep Oct Nov Dec 1525 1526 1527 1528 1529 1530 1…" at bounding box center [188, 146] width 73 height 16
click at [173, 225] on div "19" at bounding box center [173, 226] width 13 height 13
type input "08/19/2025"
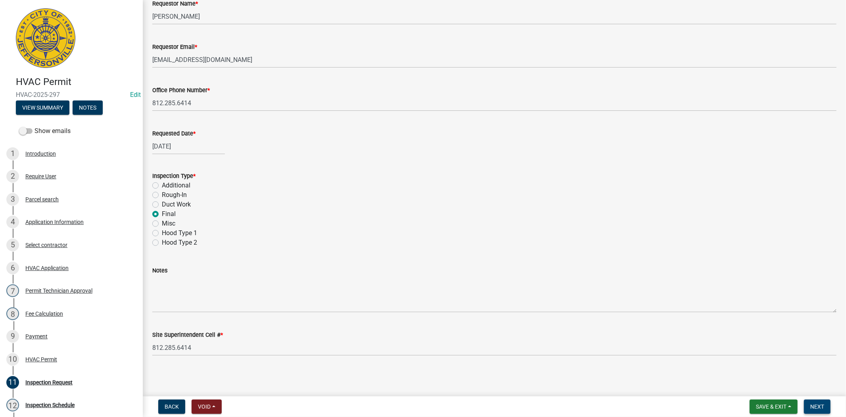
click at [825, 408] on button "Next" at bounding box center [817, 406] width 27 height 14
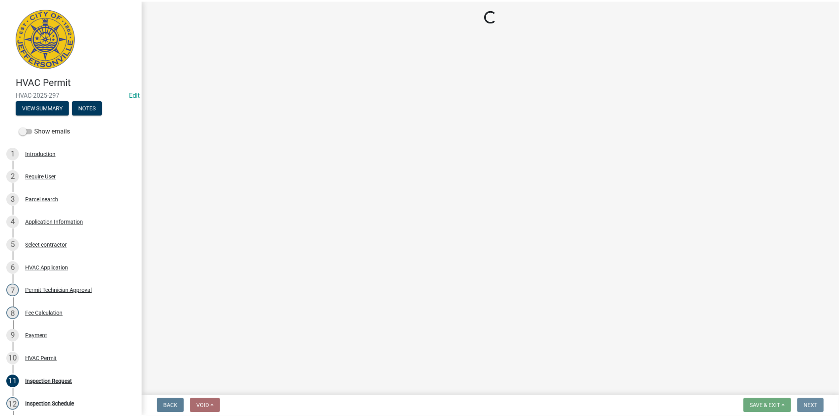
scroll to position [0, 0]
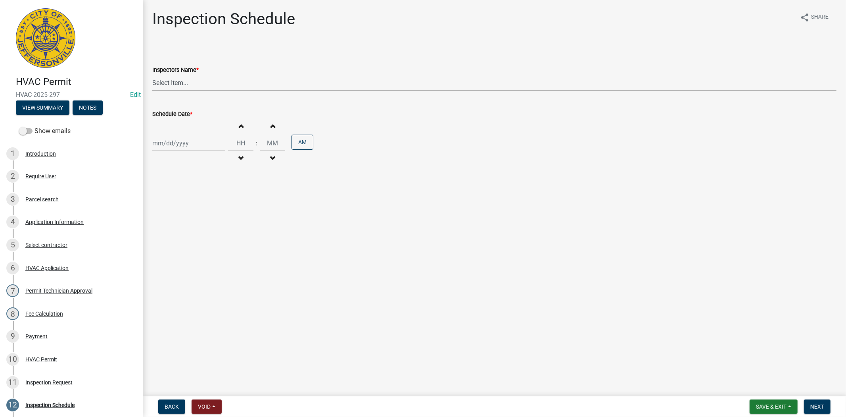
click at [197, 84] on select "Select Item... jramsey (Jeremy Ramsey) MaryFrey (Mary Frey) mkruer (Mike Kruer)…" at bounding box center [494, 83] width 684 height 16
select select "7b0b9f25-f402-4148-9522-9b9b34b3e885"
click at [152, 75] on select "Select Item... jramsey (Jeremy Ramsey) MaryFrey (Mary Frey) mkruer (Mike Kruer)…" at bounding box center [494, 83] width 684 height 16
click at [199, 148] on div at bounding box center [188, 143] width 73 height 16
select select "8"
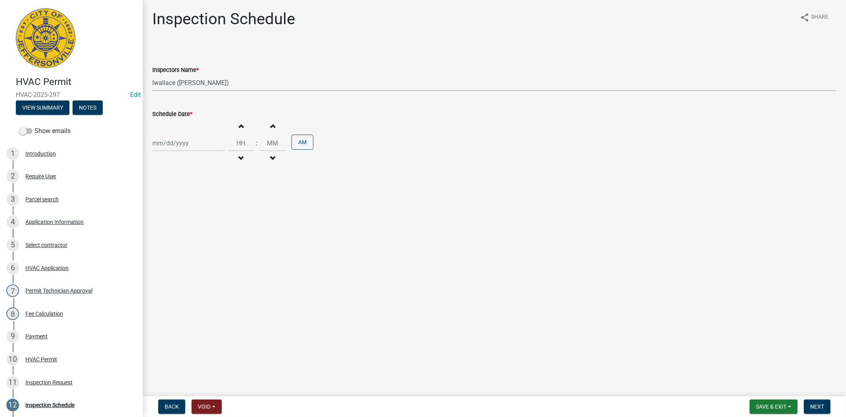
select select "2025"
click at [172, 225] on div "19" at bounding box center [173, 223] width 13 height 13
type input "08/19/2025"
click at [817, 410] on button "Next" at bounding box center [817, 406] width 27 height 14
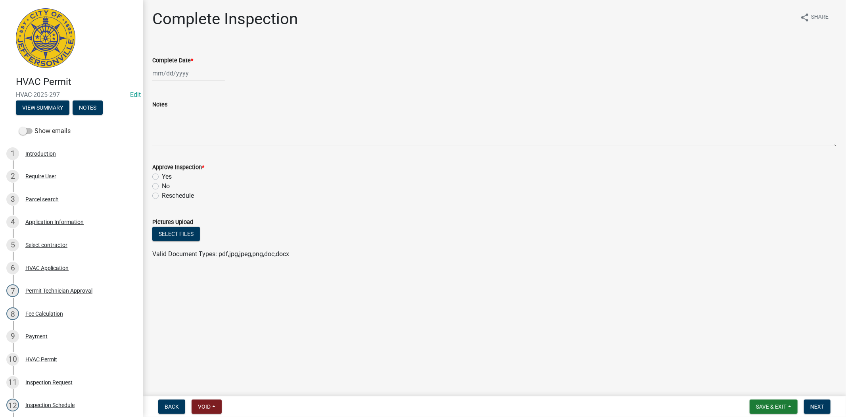
select select "8"
select select "2025"
click at [205, 75] on div "Jan Feb Mar Apr May Jun Jul Aug Sep Oct Nov Dec 1525 1526 1527 1528 1529 1530 1…" at bounding box center [188, 73] width 73 height 16
click at [172, 154] on div "19" at bounding box center [173, 153] width 13 height 13
type input "08/19/2025"
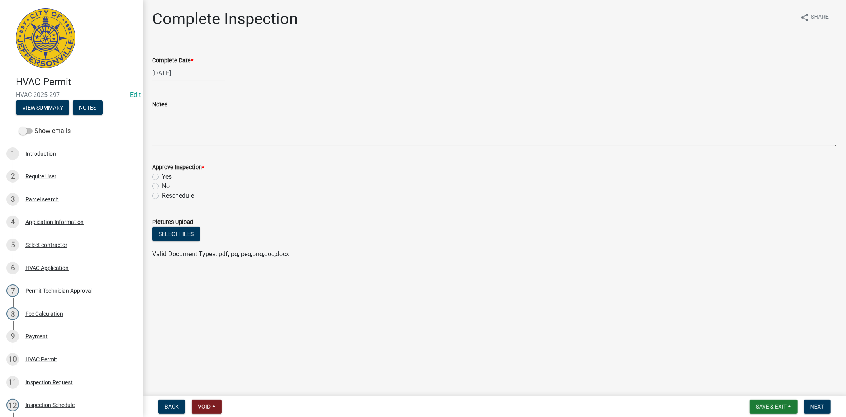
click at [162, 178] on label "Yes" at bounding box center [167, 177] width 10 height 10
click at [162, 177] on input "Yes" at bounding box center [164, 174] width 5 height 5
radio input "true"
click at [819, 403] on span "Next" at bounding box center [817, 406] width 14 height 6
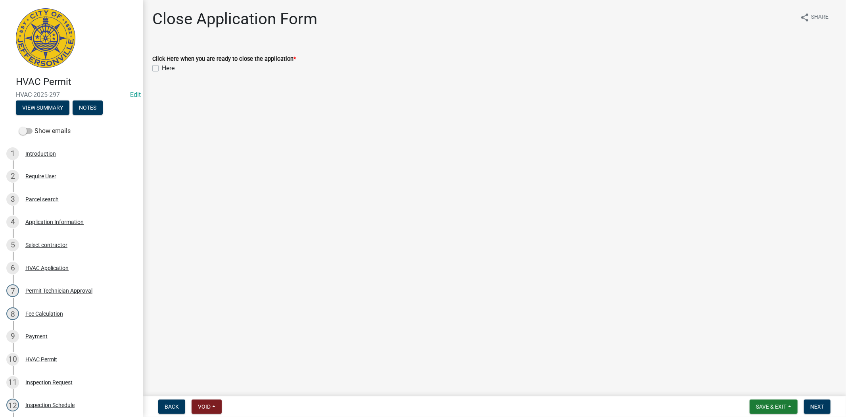
click at [162, 67] on label "Here" at bounding box center [168, 68] width 13 height 10
click at [162, 67] on input "Here" at bounding box center [164, 65] width 5 height 5
checkbox input "true"
click at [815, 405] on span "Next" at bounding box center [817, 406] width 14 height 6
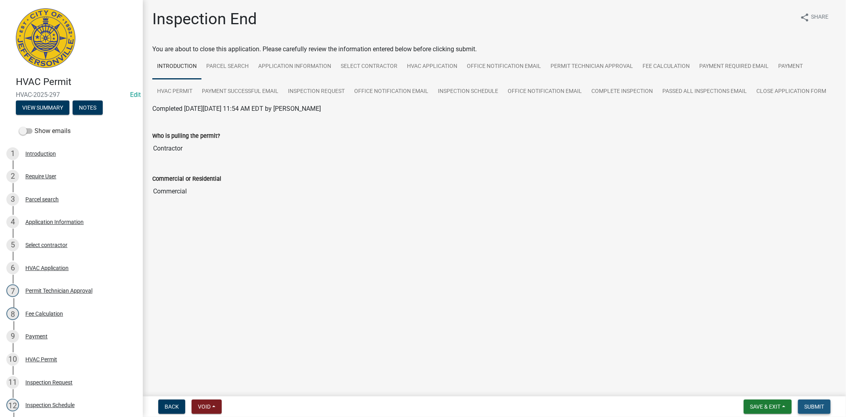
click at [819, 403] on span "Submit" at bounding box center [814, 406] width 20 height 6
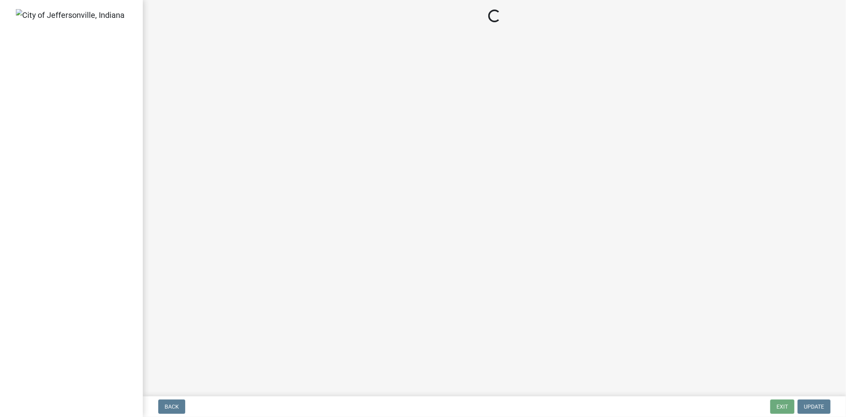
select select "3: 3"
